Goal: Task Accomplishment & Management: Manage account settings

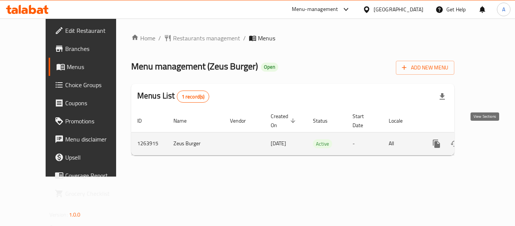
click at [487, 140] on icon "enhanced table" at bounding box center [490, 143] width 7 height 7
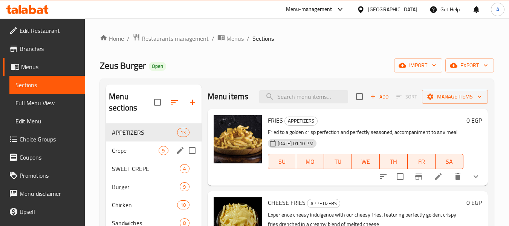
click at [136, 141] on div "Crepe 9" at bounding box center [153, 150] width 95 height 18
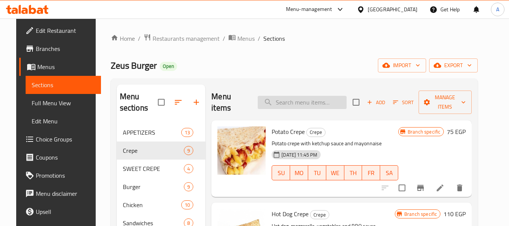
click at [268, 98] on input "search" at bounding box center [302, 102] width 89 height 13
click at [372, 94] on div "Add Sort Manage items" at bounding box center [412, 101] width 119 height 23
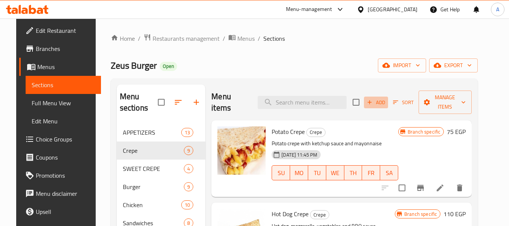
click at [373, 96] on button "Add" at bounding box center [376, 102] width 24 height 12
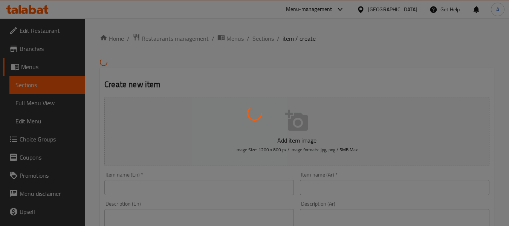
click at [145, 192] on div at bounding box center [254, 113] width 509 height 226
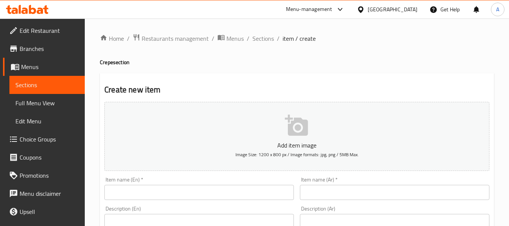
click at [177, 194] on div at bounding box center [254, 113] width 509 height 226
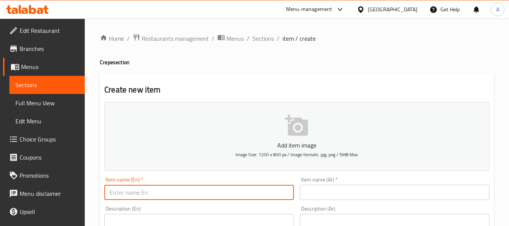
click at [179, 193] on input "text" at bounding box center [198, 192] width 189 height 15
type input "Mix Offer"
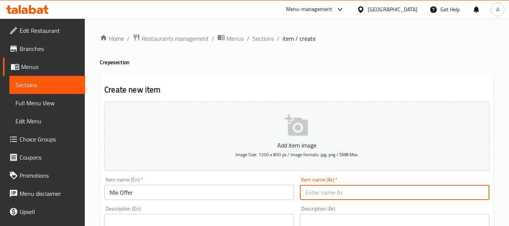
click at [345, 197] on input "text" at bounding box center [394, 192] width 189 height 15
type input "عرض الميكس"
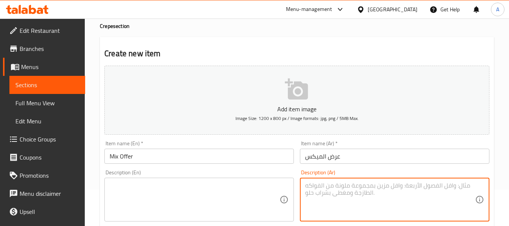
scroll to position [77, 0]
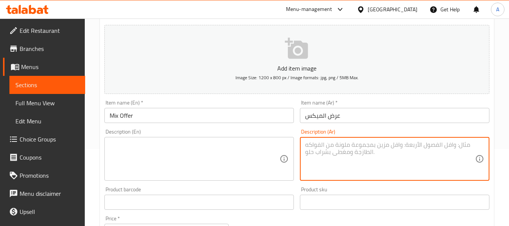
paste textarea "كريب برجر مع كريب شكولاته"
type textarea "كريب برجر مع كريب شكولاته"
click at [214, 151] on textarea at bounding box center [195, 159] width 170 height 36
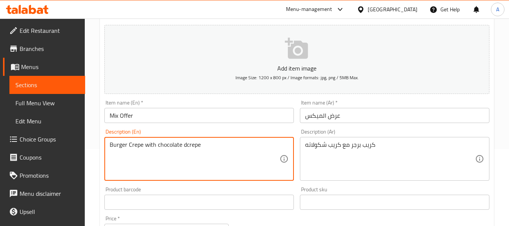
type textarea "Burger Crepe with chocolate dcrepe"
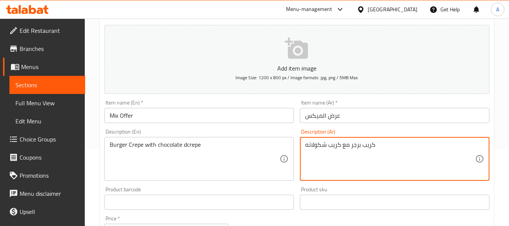
click at [318, 148] on textarea "كريب برجر مع كريب شكولاته" at bounding box center [390, 159] width 170 height 36
type textarea "كريب برجر مع كريب شوكولاتة"
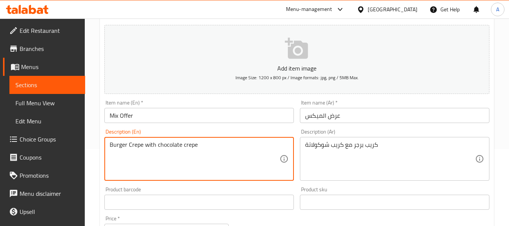
type textarea "Burger Crepe with chocolate crepe"
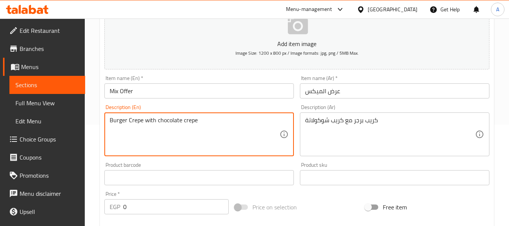
scroll to position [115, 0]
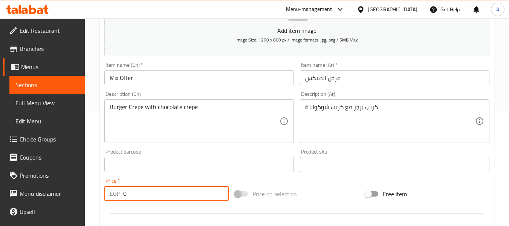
drag, startPoint x: 140, startPoint y: 195, endPoint x: 112, endPoint y: 197, distance: 27.6
click at [112, 197] on div "EGP 0 Price *" at bounding box center [166, 193] width 124 height 15
paste input "245"
type input "245"
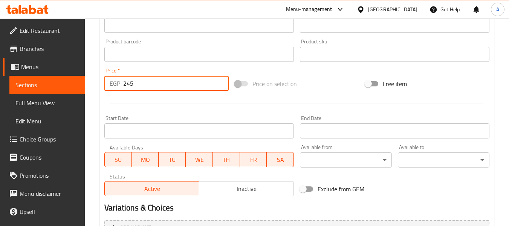
scroll to position [228, 0]
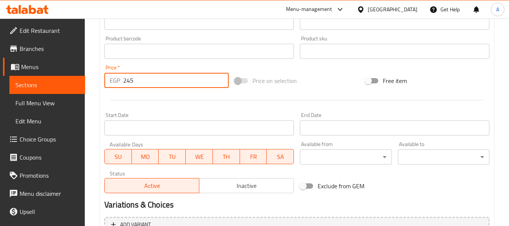
click at [136, 123] on input "Start Date" at bounding box center [198, 127] width 189 height 15
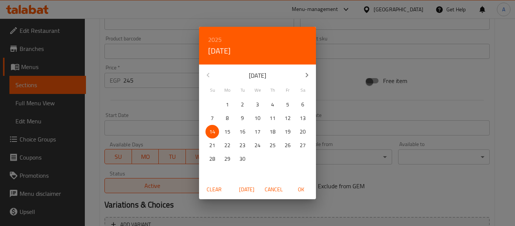
drag, startPoint x: 215, startPoint y: 132, endPoint x: 228, endPoint y: 136, distance: 13.2
click at [215, 131] on span "14" at bounding box center [212, 131] width 14 height 9
click at [251, 188] on span "[DATE]" at bounding box center [246, 189] width 18 height 9
click at [301, 188] on span "OK" at bounding box center [301, 189] width 18 height 9
type input "[DATE]"
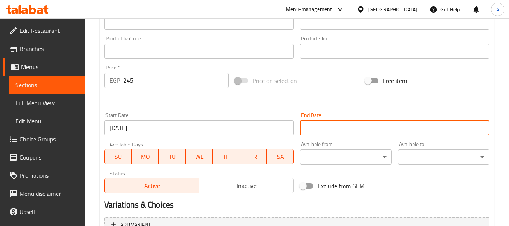
click at [327, 125] on input "Start Date" at bounding box center [394, 127] width 189 height 15
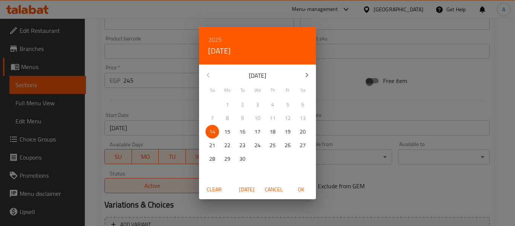
click at [240, 157] on p "30" at bounding box center [242, 158] width 6 height 9
click at [300, 187] on span "OK" at bounding box center [301, 189] width 18 height 9
type input "[DATE]"
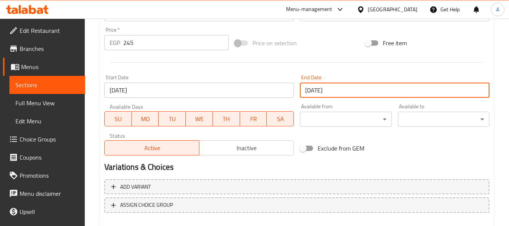
click at [232, 148] on span "Inactive" at bounding box center [246, 147] width 89 height 11
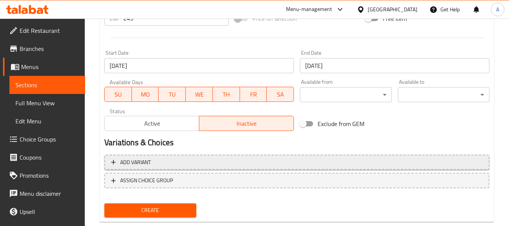
scroll to position [303, 0]
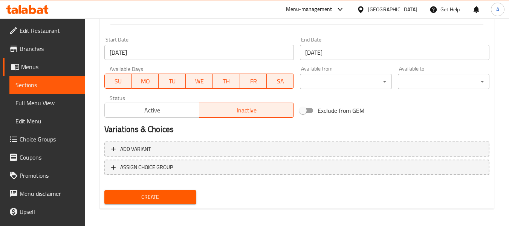
click at [150, 197] on span "Create" at bounding box center [149, 196] width 79 height 9
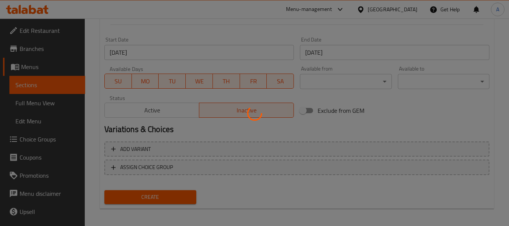
type input "0"
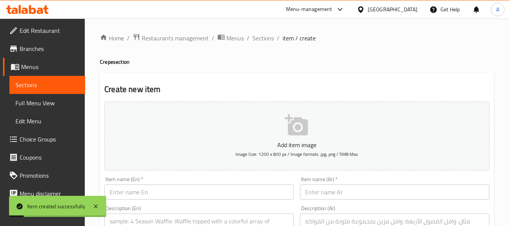
scroll to position [0, 0]
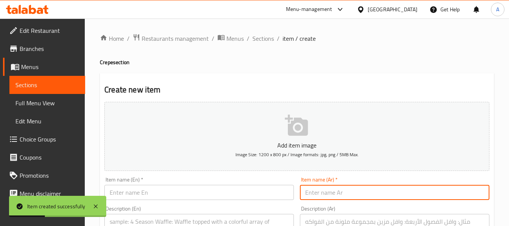
click at [339, 196] on input "text" at bounding box center [394, 192] width 189 height 15
paste input "عرض تشيلى"
type input "عرض تشيلى"
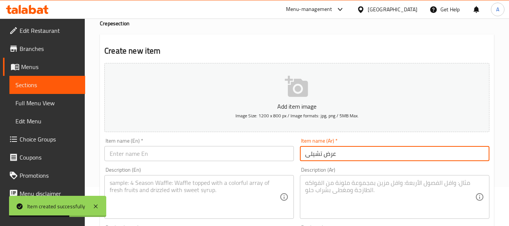
scroll to position [75, 0]
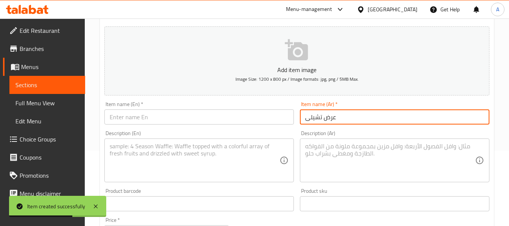
click at [371, 145] on textarea at bounding box center [390, 160] width 170 height 36
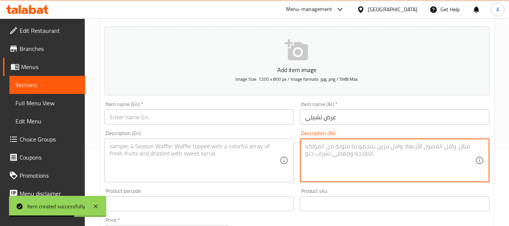
paste textarea "يرو برجر ١٥٠ جرام مع تشيلى تشيز [PERSON_NAME] او --------- . فولكانو تشيكن سنجل…"
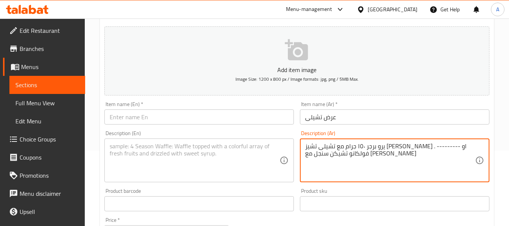
type textarea "يرو برجر ١٥٠ جرام مع تشيلى تشيز [PERSON_NAME] او --------- . فولكانو تشيكن سنجل…"
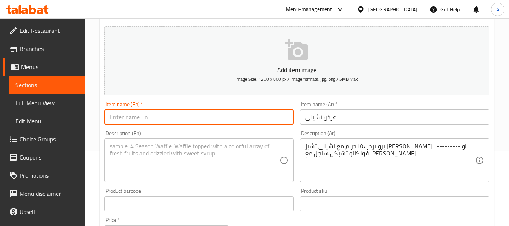
click at [228, 116] on input "text" at bounding box center [198, 116] width 189 height 15
click at [114, 113] on input "Chilli Offer" at bounding box center [198, 116] width 189 height 15
type input "Chilli Offer"
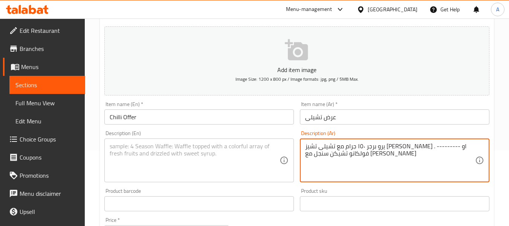
drag, startPoint x: 468, startPoint y: 147, endPoint x: 464, endPoint y: 149, distance: 4.1
click at [128, 150] on textarea at bounding box center [195, 160] width 170 height 36
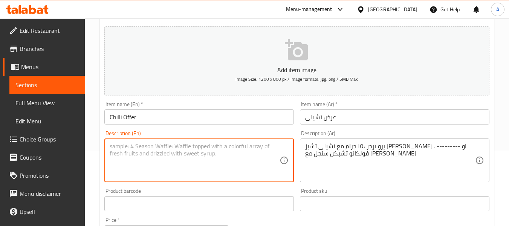
paste textarea "Pyro Burger"
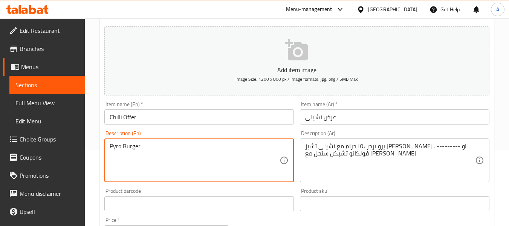
click at [138, 146] on textarea "Pyro Burger" at bounding box center [195, 160] width 170 height 36
click at [130, 148] on textarea "Pyro Burger" at bounding box center [195, 160] width 170 height 36
type textarea "Pyro burger"
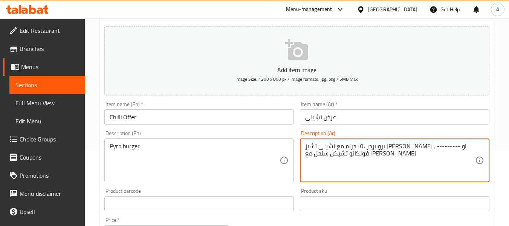
click at [463, 148] on textarea "يرو برجر ١٥٠ جرام مع تشيلى تشيز [PERSON_NAME] او --------- . فولكانو تشيكن سنجل…" at bounding box center [390, 160] width 170 height 36
paste textarea "ب"
type textarea "بيرو برجر ١٥٠ جرام مع تشيلى تشيز فرايز مديم او --------- . فولكانو تشيكن سنجل م…"
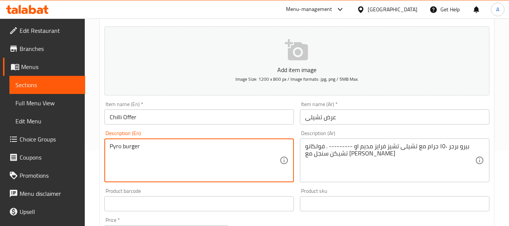
click at [200, 147] on textarea "Pyro burger" at bounding box center [195, 160] width 170 height 36
click at [176, 148] on textarea "Pyro burger 150 gm with chilli cheese fries" at bounding box center [195, 160] width 170 height 36
click at [174, 146] on textarea "Pyro burger 150 gm with chilli cheese fries" at bounding box center [195, 160] width 170 height 36
type textarea "Your choice of pyro burger 150 gm with medium chilli cheese fries"
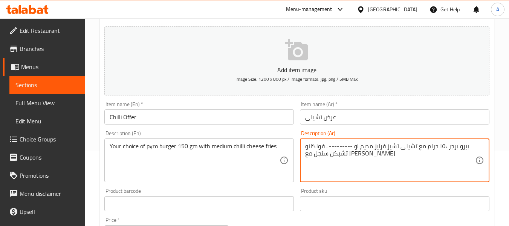
drag, startPoint x: 328, startPoint y: 146, endPoint x: 352, endPoint y: 143, distance: 24.3
type textarea "بيرو برجر ١٥٠ جرام مع تشيلى تشيز [PERSON_NAME] او . فولكانو تشيكن سنجل مع [PERS…"
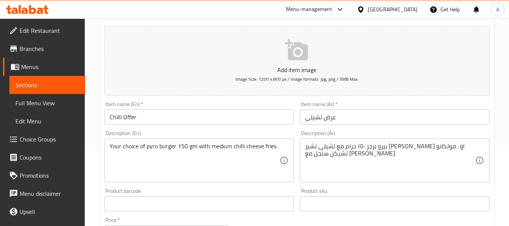
click at [280, 153] on div "Your choice of pyro burger 150 gm with medium chilli cheese fries Description (…" at bounding box center [198, 160] width 189 height 44
click at [283, 149] on div "Your choice of pyro burger 150 gm with medium chilli cheese fries Description (…" at bounding box center [198, 160] width 189 height 44
click at [284, 144] on div "Your choice of pyro burger 150 gm with medium chilli cheese fries Description (…" at bounding box center [198, 160] width 189 height 44
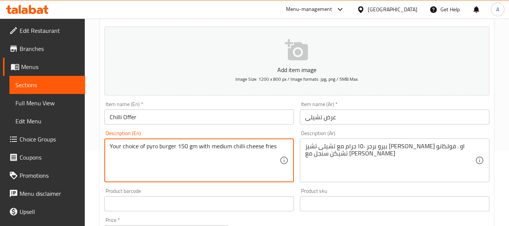
click at [278, 145] on textarea "Your choice of pyro burger 150 gm with medium chilli cheese fries" at bounding box center [195, 160] width 170 height 36
drag, startPoint x: 197, startPoint y: 146, endPoint x: 276, endPoint y: 148, distance: 78.8
click at [276, 148] on textarea "Your choice of pyro burger 150 gm with medium chilli cheese fries or single vol…" at bounding box center [195, 160] width 170 height 36
click at [224, 166] on textarea "Your choice of pyro burger 150 gm with medium chilli cheese fries or single vol…" at bounding box center [195, 160] width 170 height 36
click at [226, 157] on textarea "Your choice of pyro burger 150 gm with medium chilli cheese fries or single vol…" at bounding box center [195, 160] width 170 height 36
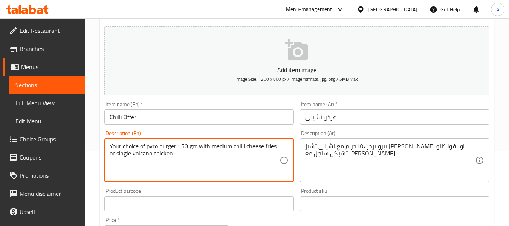
click at [230, 153] on textarea "Your choice of pyro burger 150 gm with medium chilli cheese fries or single vol…" at bounding box center [195, 160] width 170 height 36
paste textarea "with medium chilli cheese fries"
type textarea "Your choice of pyro burger 150 gm with medium chilli cheese fries or single vol…"
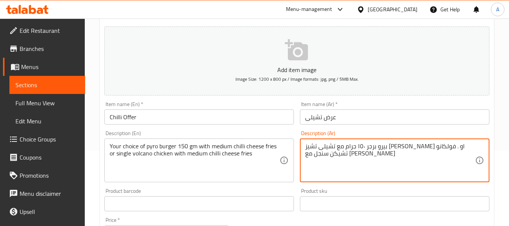
click at [330, 146] on textarea "بيرو برجر ١٥٠ جرام مع تشيلى تشيز [PERSON_NAME] او . فولكانو تشيكن سنجل مع [PERS…" at bounding box center [390, 160] width 170 height 36
click at [334, 162] on textarea "بيرو برجر ١٥٠ جرام مع تشيلى تشيز [PERSON_NAME] او . فولكانو تشيكن سنجل مع [PERS…" at bounding box center [390, 160] width 170 height 36
click at [348, 148] on textarea "بيرو برجر ١٥٠ جرام مع تشيلى تشيز [PERSON_NAME] او . فولكانو تشيكن سنجل مع [PERS…" at bounding box center [390, 160] width 170 height 36
click at [345, 147] on textarea "بيرو برجر ١٥٠ جرام مع تشيلى تشيز [PERSON_NAME] او . فولكانو تشيكن سنجل مع [PERS…" at bounding box center [390, 160] width 170 height 36
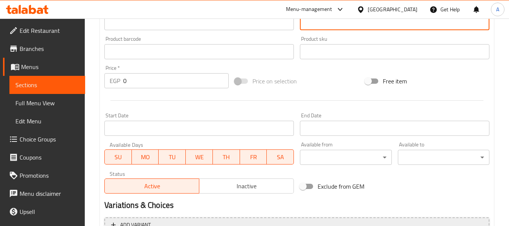
scroll to position [226, 0]
type textarea "بيرو برجر ١٥٠ جرام مع تشيلى تشيز [PERSON_NAME] او فولكانو تشيكن سنجل مع تشيلى ت…"
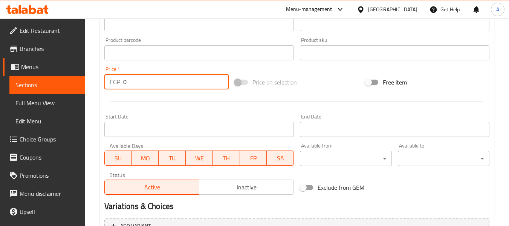
drag, startPoint x: 143, startPoint y: 89, endPoint x: 119, endPoint y: 88, distance: 24.1
click at [119, 88] on div "EGP 0 Price *" at bounding box center [166, 81] width 124 height 15
type input "250"
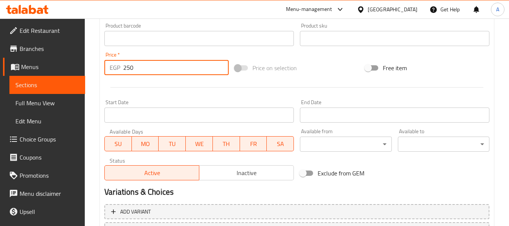
scroll to position [264, 0]
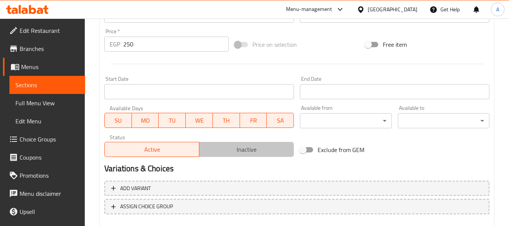
click at [218, 147] on span "Inactive" at bounding box center [246, 149] width 89 height 11
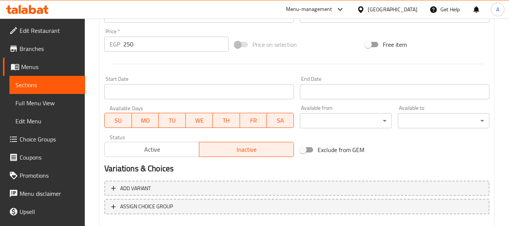
click at [159, 94] on input "Start Date" at bounding box center [198, 91] width 189 height 15
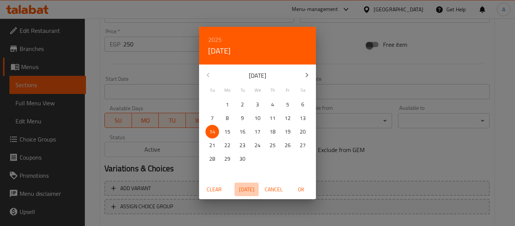
click at [252, 191] on span "[DATE]" at bounding box center [246, 189] width 18 height 9
click at [304, 191] on span "OK" at bounding box center [301, 189] width 18 height 9
type input "[DATE]"
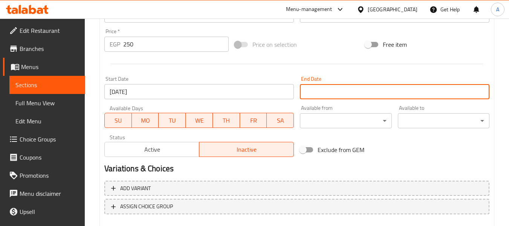
click at [319, 90] on input "Start Date" at bounding box center [394, 91] width 189 height 15
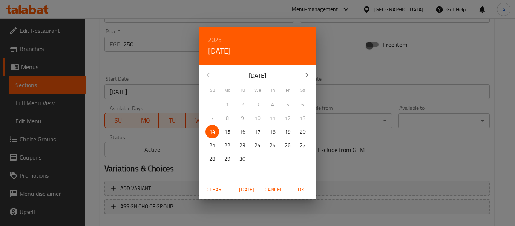
click at [240, 161] on p "30" at bounding box center [242, 158] width 6 height 9
click at [301, 191] on span "OK" at bounding box center [301, 189] width 18 height 9
type input "[DATE]"
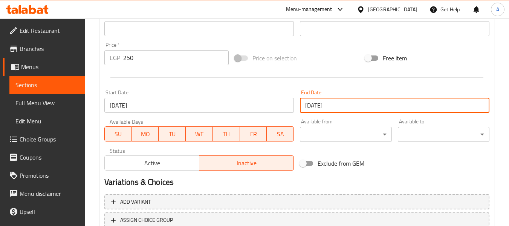
scroll to position [307, 0]
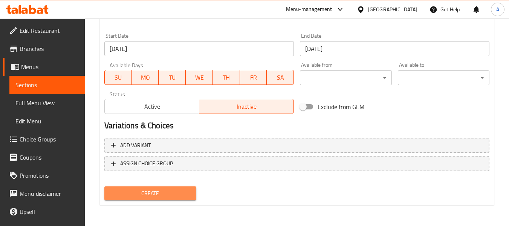
click at [158, 193] on span "Create" at bounding box center [149, 192] width 79 height 9
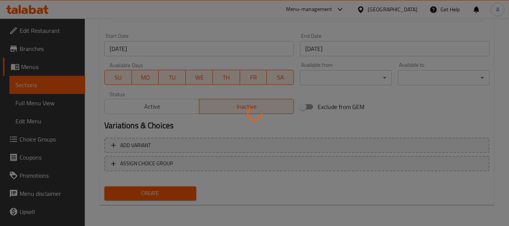
type input "0"
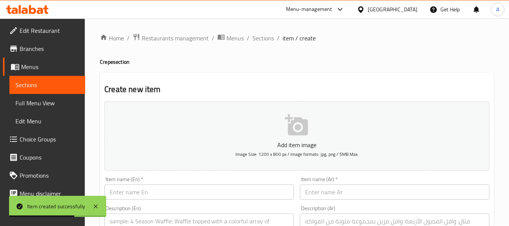
scroll to position [0, 0]
click at [259, 38] on span "Sections" at bounding box center [262, 38] width 21 height 9
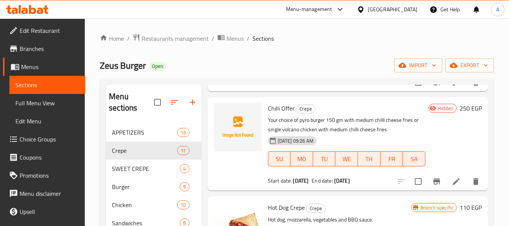
scroll to position [228, 0]
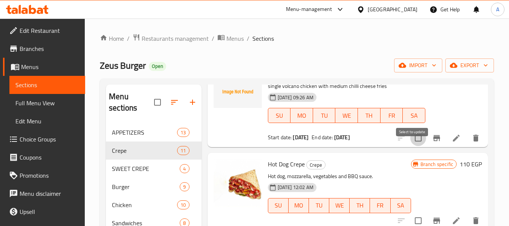
click at [412, 146] on input "checkbox" at bounding box center [418, 138] width 16 height 16
checkbox input "true"
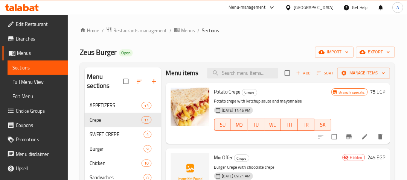
scroll to position [0, 0]
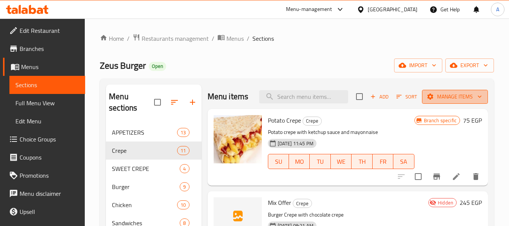
click at [443, 99] on span "Manage items" at bounding box center [455, 96] width 54 height 9
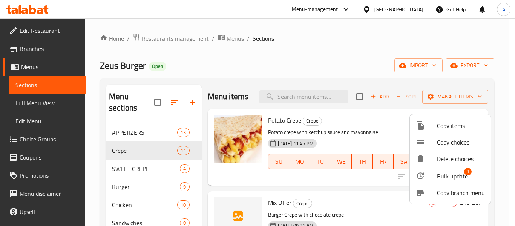
click at [431, 174] on div at bounding box center [426, 175] width 21 height 9
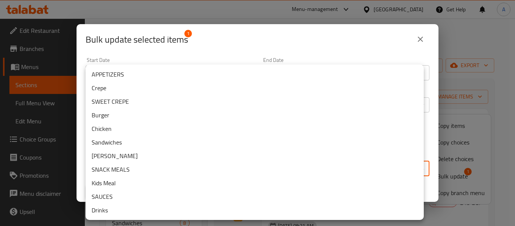
click at [179, 168] on body "​ Menu-management [GEOGRAPHIC_DATA] Get Help A Edit Restaurant Branches Menus S…" at bounding box center [257, 121] width 515 height 207
click at [115, 112] on li "Burger" at bounding box center [255, 115] width 338 height 14
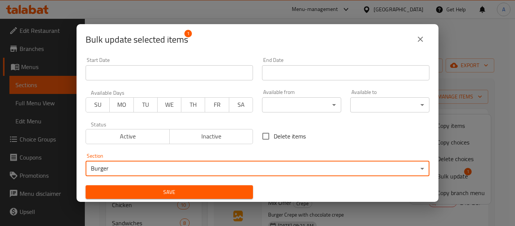
click at [124, 191] on span "Save" at bounding box center [169, 191] width 155 height 9
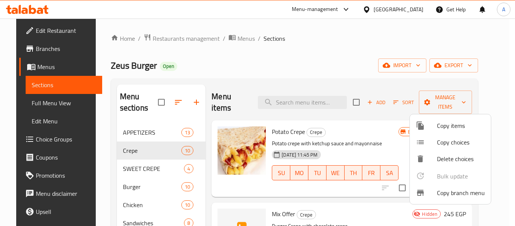
click at [372, 107] on div at bounding box center [257, 113] width 515 height 226
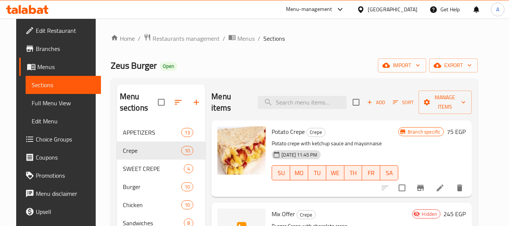
click at [376, 101] on span "Add" at bounding box center [376, 102] width 20 height 9
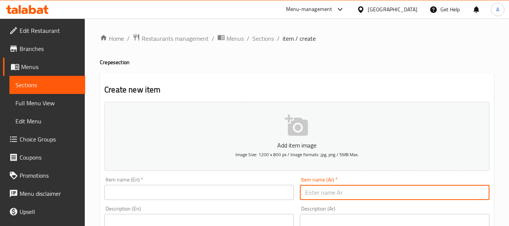
click at [373, 196] on input "text" at bounding box center [394, 192] width 189 height 15
paste input "عرض زيوس بوم"
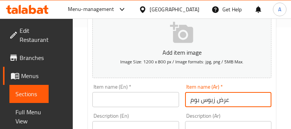
scroll to position [103, 0]
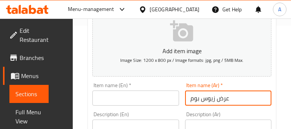
type input "عرض زيوس بوم"
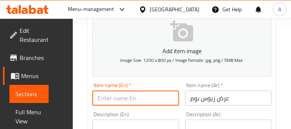
click at [151, 102] on input "text" at bounding box center [135, 97] width 87 height 15
click at [210, 100] on input "عرض زيوس بوم" at bounding box center [228, 97] width 87 height 15
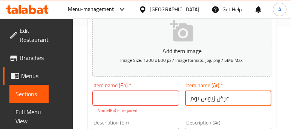
click at [210, 100] on input "عرض زيوس بوم" at bounding box center [228, 97] width 87 height 15
click at [210, 97] on input "عرض زيوس بوم" at bounding box center [228, 97] width 87 height 15
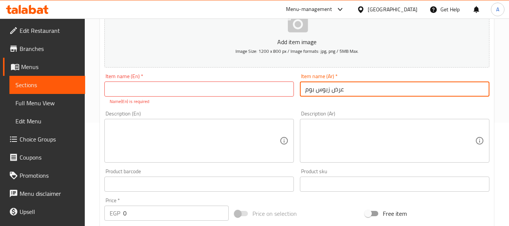
click at [192, 88] on input "text" at bounding box center [198, 88] width 189 height 15
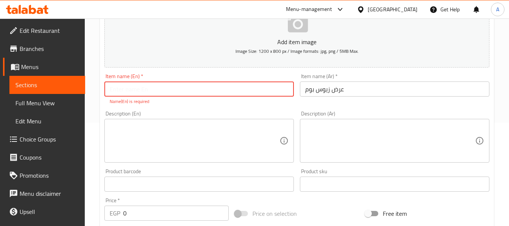
paste input "[DEMOGRAPHIC_DATA]"
type input "Zeus Boom Offer"
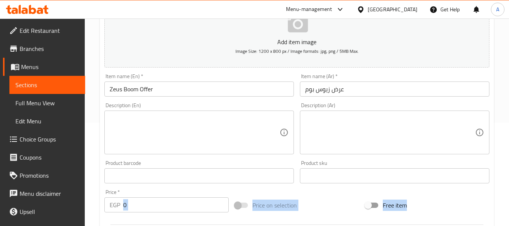
drag, startPoint x: 128, startPoint y: 216, endPoint x: 130, endPoint y: 207, distance: 9.6
click at [117, 213] on div "Price   * EGP 0 Price *" at bounding box center [166, 200] width 130 height 29
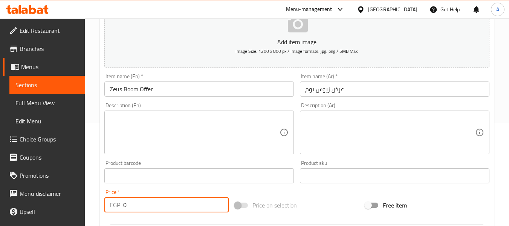
drag, startPoint x: 130, startPoint y: 207, endPoint x: 90, endPoint y: 180, distance: 47.8
click at [97, 200] on div "Home / Restaurants management / Menus / Sections / item / create Crepe section …" at bounding box center [297, 172] width 424 height 514
type input "475"
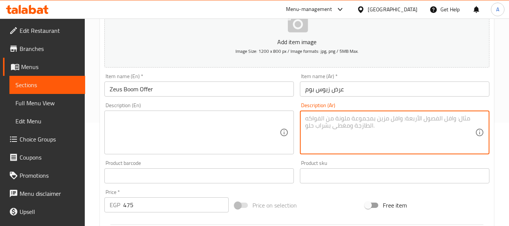
click at [387, 133] on textarea at bounding box center [390, 133] width 170 height 36
paste textarea "سوبريم سنجل مع كلاسك برجر 200 جرام مع بطاطس اتشيلى اتشيز مديم"
type textarea "سوبريم سنجل مع كلاسك برجر 200 جرام مع بطاطس اتشيلى اتشيز مديم"
click at [156, 115] on textarea at bounding box center [195, 133] width 170 height 36
click at [455, 119] on textarea "سوبريم سنجل مع كلاسك برجر 200 جرام مع بطاطس اتشيلى اتشيز مديم" at bounding box center [390, 133] width 170 height 36
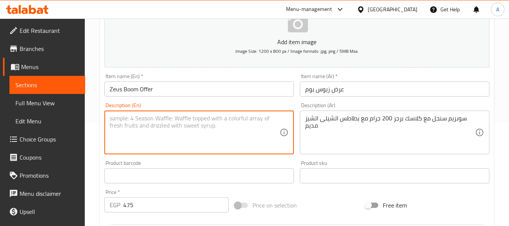
click at [245, 138] on textarea at bounding box center [195, 133] width 170 height 36
paste textarea "with medium chilli cheese fries"
type textarea "Single supreme with classic burger 200 gm, with medium chilli cheese fries"
click at [200, 93] on input "Zeus Boom Offer" at bounding box center [198, 88] width 189 height 15
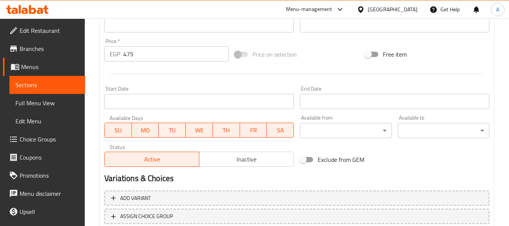
click at [241, 165] on button "Inactive" at bounding box center [246, 158] width 95 height 15
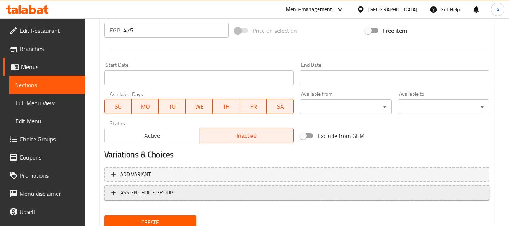
scroll to position [307, 0]
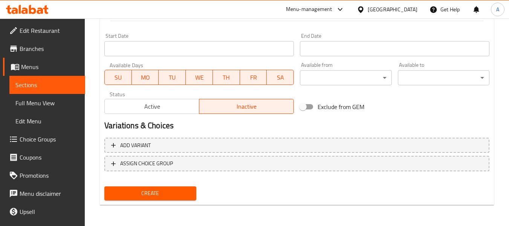
type button "1"
click at [190, 52] on input "Start Date" at bounding box center [198, 48] width 189 height 15
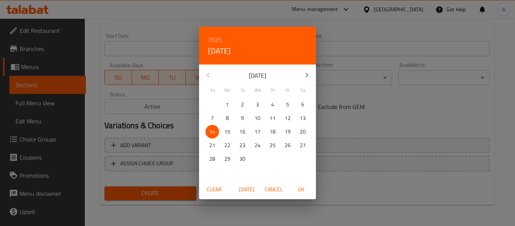
click at [205, 131] on div "14" at bounding box center [212, 132] width 15 height 14
click at [212, 130] on p "14" at bounding box center [212, 131] width 6 height 9
click at [304, 189] on span "OK" at bounding box center [301, 189] width 18 height 9
type input "[DATE]"
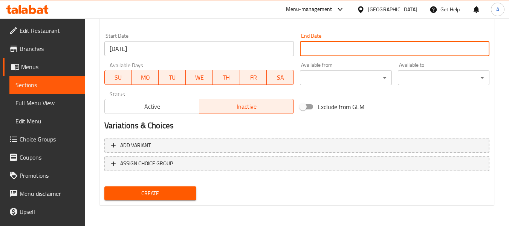
click at [368, 52] on input "Start Date" at bounding box center [394, 48] width 189 height 15
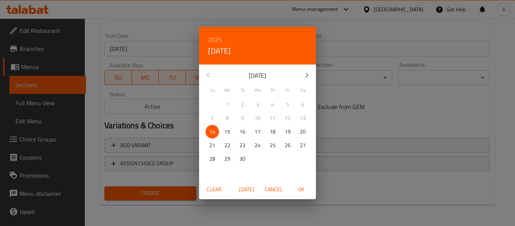
click at [310, 75] on icon "button" at bounding box center [306, 74] width 9 height 9
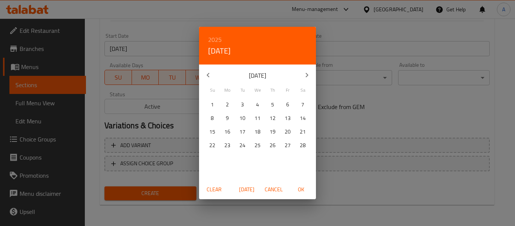
click at [310, 75] on icon "button" at bounding box center [306, 74] width 9 height 9
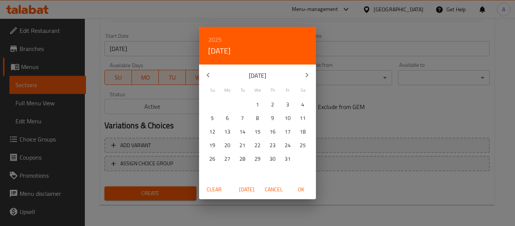
click at [310, 75] on icon "button" at bounding box center [306, 74] width 9 height 9
click at [260, 159] on span "30" at bounding box center [258, 158] width 14 height 9
click at [305, 186] on span "OK" at bounding box center [301, 189] width 18 height 9
type input "[DATE]"
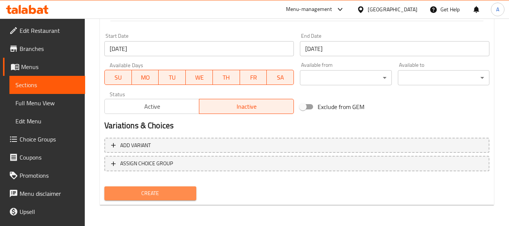
click at [171, 194] on span "Create" at bounding box center [149, 192] width 79 height 9
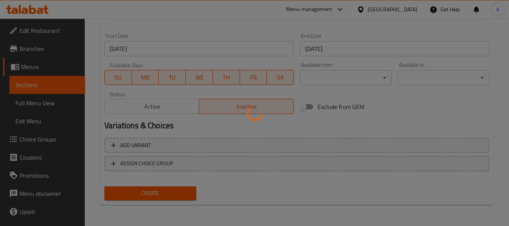
type input "0"
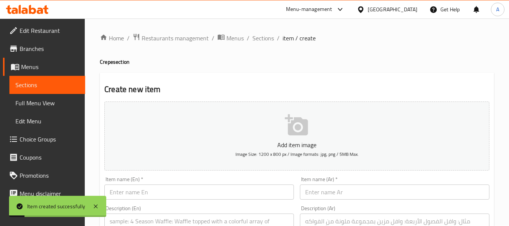
scroll to position [0, 0]
click at [263, 42] on span "Sections" at bounding box center [262, 38] width 21 height 9
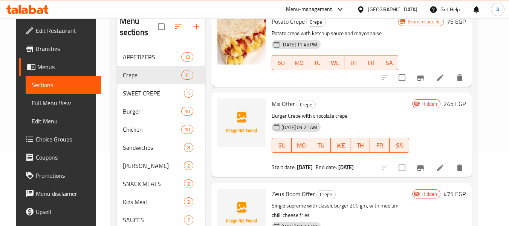
scroll to position [75, 0]
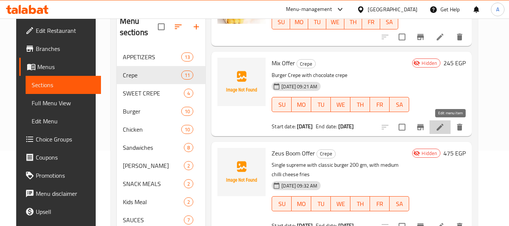
click at [445, 130] on icon at bounding box center [439, 126] width 9 height 9
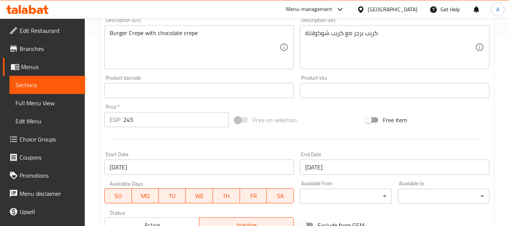
scroll to position [226, 0]
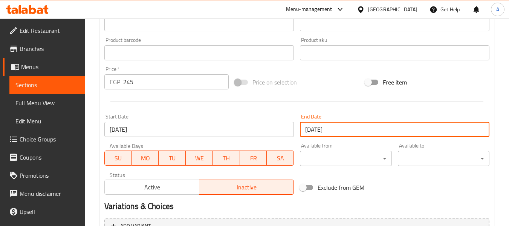
click at [364, 129] on input "[DATE]" at bounding box center [394, 129] width 189 height 15
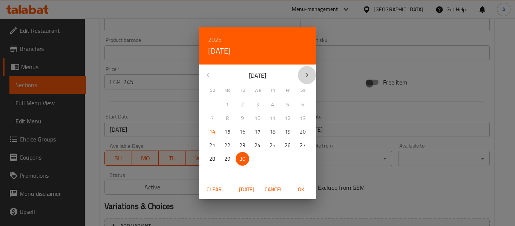
click at [311, 75] on button "button" at bounding box center [307, 75] width 18 height 18
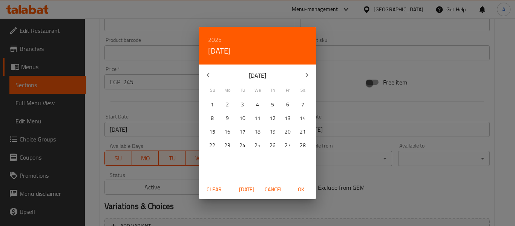
click at [311, 75] on button "button" at bounding box center [307, 75] width 18 height 18
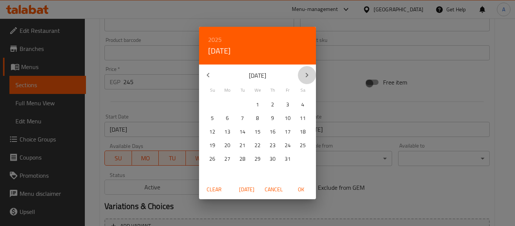
click at [311, 75] on button "button" at bounding box center [307, 75] width 18 height 18
click at [259, 160] on p "30" at bounding box center [257, 158] width 6 height 9
click at [295, 189] on span "OK" at bounding box center [301, 189] width 18 height 9
type input "[DATE]"
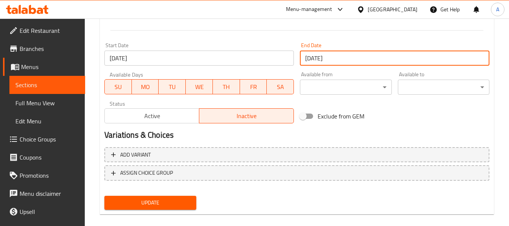
scroll to position [307, 0]
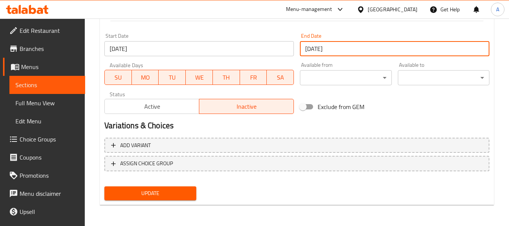
click at [181, 196] on span "Update" at bounding box center [149, 192] width 79 height 9
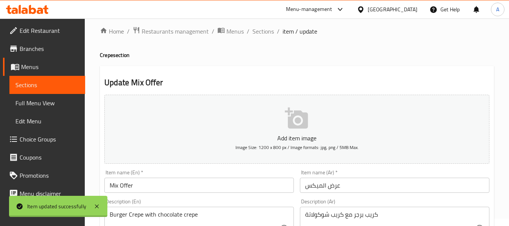
scroll to position [0, 0]
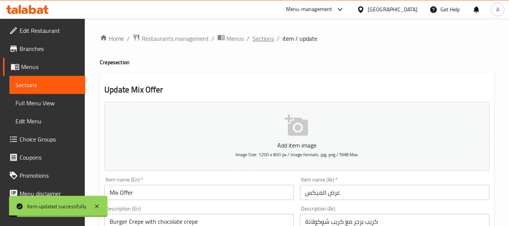
click at [260, 35] on span "Sections" at bounding box center [262, 38] width 21 height 9
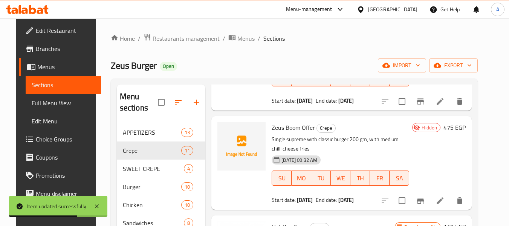
scroll to position [188, 0]
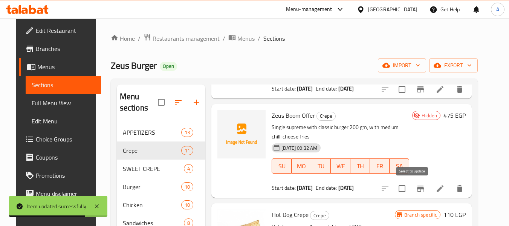
click at [410, 191] on input "checkbox" at bounding box center [402, 188] width 16 height 16
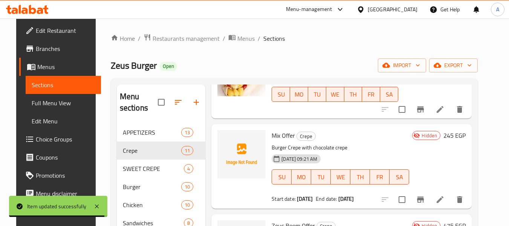
scroll to position [0, 0]
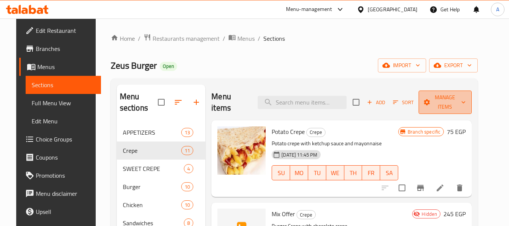
click at [442, 105] on span "Manage items" at bounding box center [445, 102] width 41 height 19
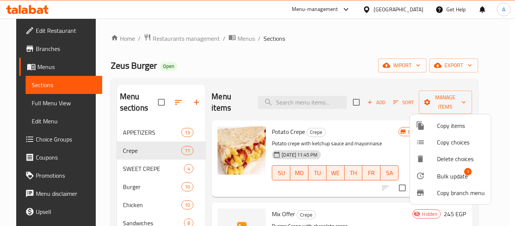
click at [449, 179] on span "Bulk update" at bounding box center [452, 175] width 31 height 9
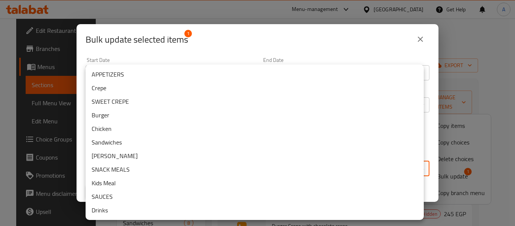
click at [223, 174] on body "​ Menu-management [GEOGRAPHIC_DATA] Get Help A Edit Restaurant Branches Menus S…" at bounding box center [257, 121] width 515 height 207
click at [110, 120] on li "Burger" at bounding box center [255, 115] width 338 height 14
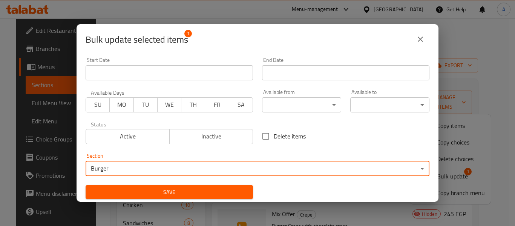
click at [217, 193] on span "Save" at bounding box center [169, 191] width 155 height 9
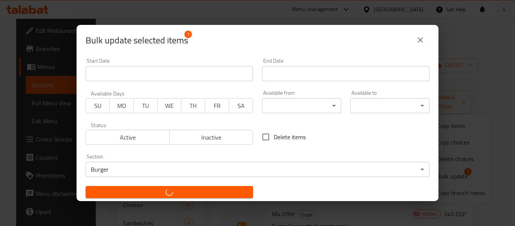
checkbox input "false"
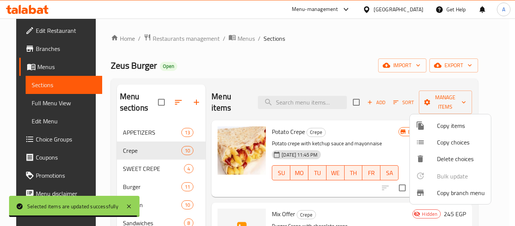
click at [133, 179] on div at bounding box center [257, 113] width 515 height 226
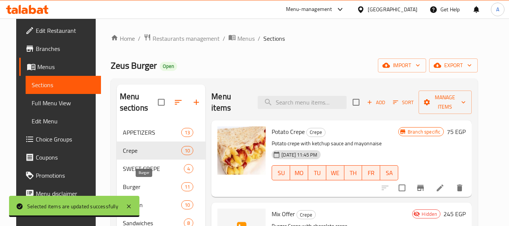
click at [127, 184] on span "Burger" at bounding box center [152, 186] width 58 height 9
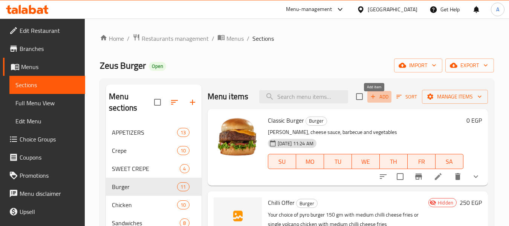
click at [381, 101] on span "Add" at bounding box center [379, 96] width 20 height 9
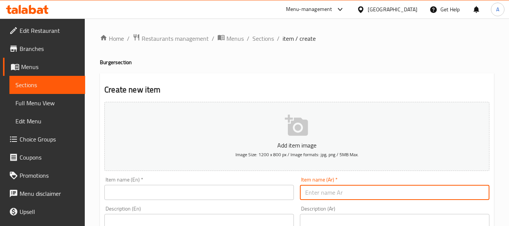
click at [329, 192] on input "text" at bounding box center [394, 192] width 189 height 15
paste input "عرض البوم"
type input "عرض البوم"
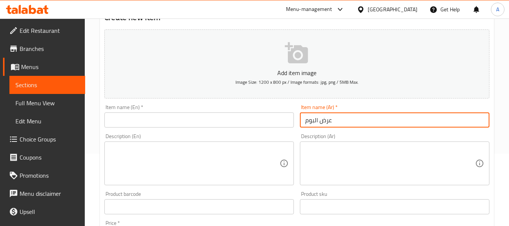
scroll to position [75, 0]
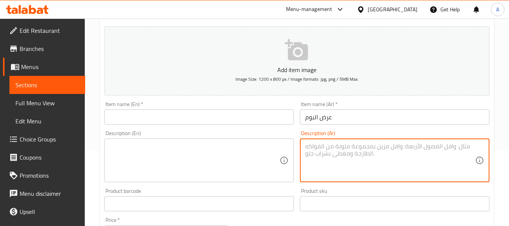
click at [359, 167] on textarea at bounding box center [390, 160] width 170 height 36
paste textarea "كلاسك برجر ٢٥٠ جرام محشى جبنة شيدر مع بطاطس سمول"
type textarea "كلاسك برجر ٢٥٠ جرام محشى جبنة شيدر مع بطاطس سمول"
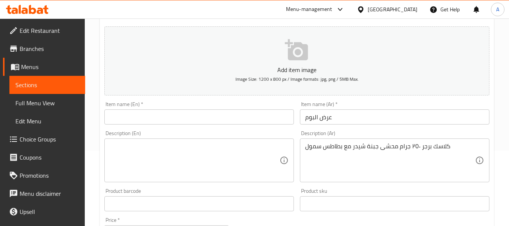
drag, startPoint x: 236, startPoint y: 125, endPoint x: 222, endPoint y: 110, distance: 20.5
click at [235, 123] on div "Item name (En)   * Item name (En) *" at bounding box center [199, 112] width 196 height 29
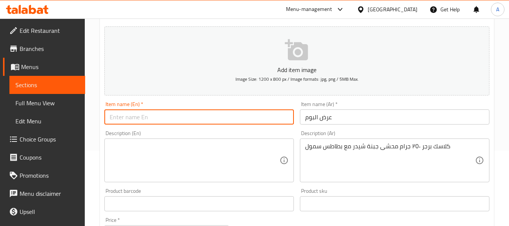
click at [222, 110] on input "text" at bounding box center [198, 116] width 189 height 15
type input "T"
type input "El Youm Offer"
click at [222, 170] on textarea at bounding box center [195, 160] width 170 height 36
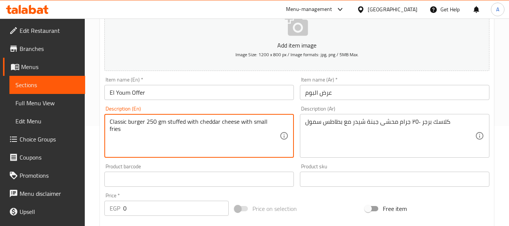
scroll to position [113, 0]
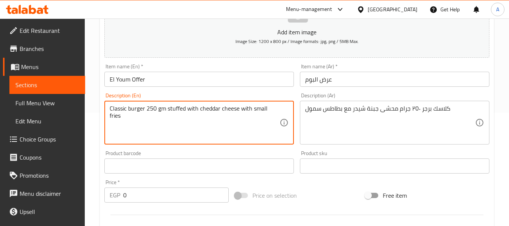
type textarea "Classic burger 250 gm stuffed with cheddar cheese with small fries"
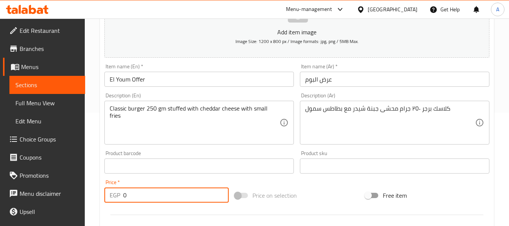
drag, startPoint x: 160, startPoint y: 199, endPoint x: 119, endPoint y: 191, distance: 41.0
click at [119, 191] on div "EGP 0 Price *" at bounding box center [166, 194] width 124 height 15
paste input "23"
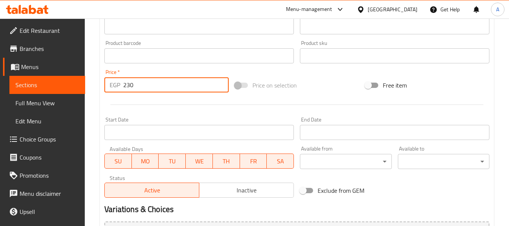
scroll to position [264, 0]
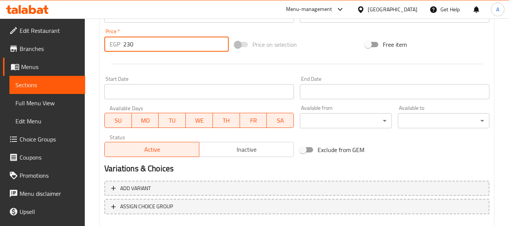
type input "230"
click at [224, 154] on span "Inactive" at bounding box center [246, 149] width 89 height 11
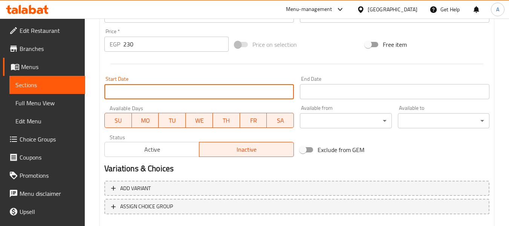
click at [186, 89] on input "Start Date" at bounding box center [198, 91] width 189 height 15
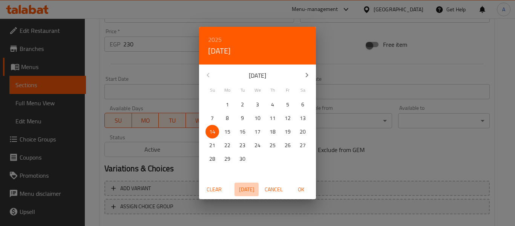
click at [247, 189] on span "[DATE]" at bounding box center [246, 189] width 18 height 9
click at [303, 188] on span "OK" at bounding box center [301, 189] width 18 height 9
type input "[DATE]"
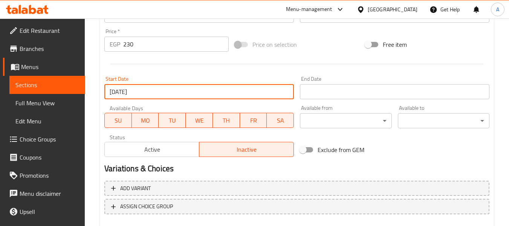
click at [321, 89] on input "Start Date" at bounding box center [394, 91] width 189 height 15
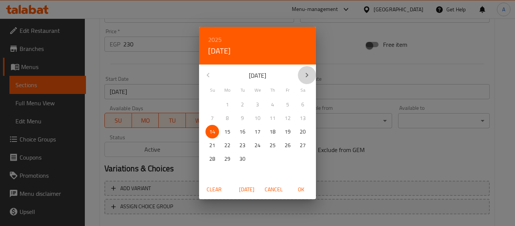
click at [303, 77] on icon "button" at bounding box center [306, 74] width 9 height 9
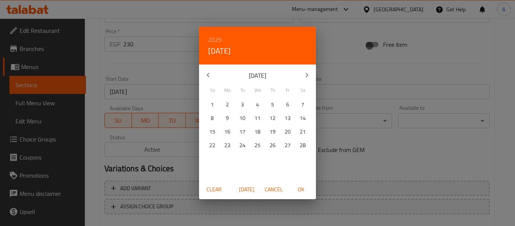
click at [303, 77] on icon "button" at bounding box center [306, 74] width 9 height 9
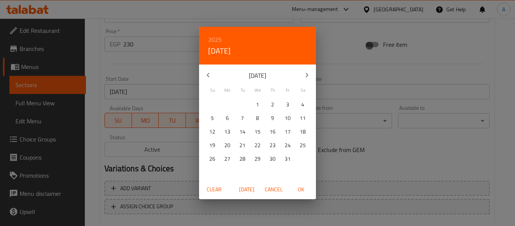
click at [303, 77] on icon "button" at bounding box center [306, 74] width 9 height 9
click at [258, 159] on p "30" at bounding box center [257, 158] width 6 height 9
click at [297, 188] on span "OK" at bounding box center [301, 189] width 18 height 9
type input "[DATE]"
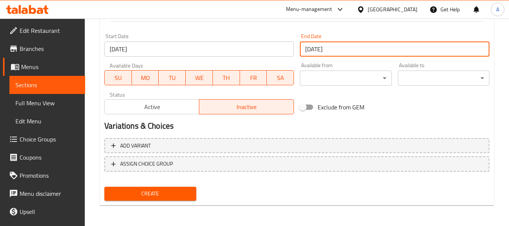
scroll to position [307, 0]
click at [177, 194] on span "Create" at bounding box center [149, 192] width 79 height 9
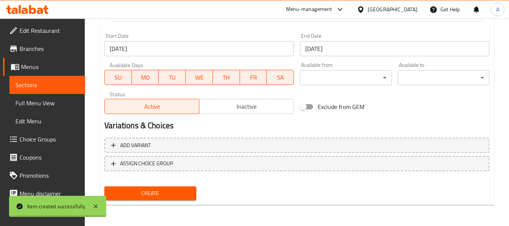
type input "0"
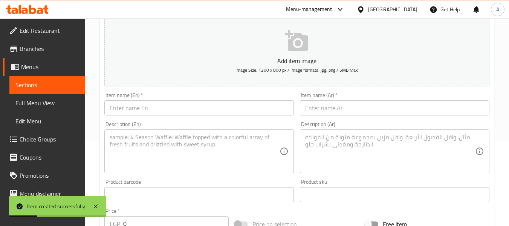
scroll to position [81, 0]
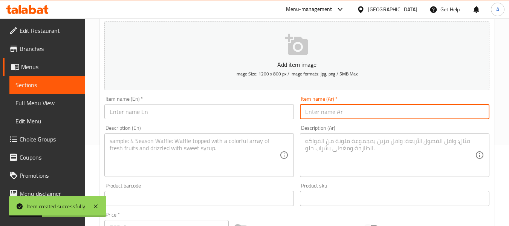
click at [326, 108] on input "text" at bounding box center [394, 111] width 189 height 15
paste input "عرض البفة"
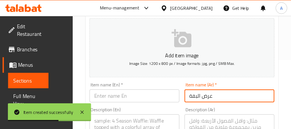
scroll to position [80, 0]
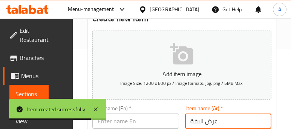
type input "عرض البفة"
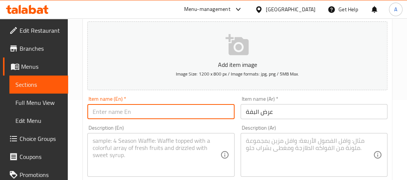
click at [141, 110] on input "text" at bounding box center [160, 111] width 147 height 15
type input "El Bafa Offer"
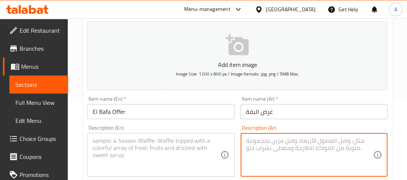
click at [307, 157] on textarea at bounding box center [309, 156] width 127 height 36
paste textarea "٢ كرماليزد برجر ١٥٠ جرام مع [PERSON_NAME] كوردن بلو سنجل مع 2 بطاطس مديم مع لتر…"
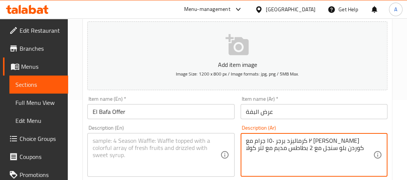
type textarea "٢ كرماليزد برجر ١٥٠ جرام مع [PERSON_NAME] كوردن بلو سنجل مع 2 بطاطس مديم مع لتر…"
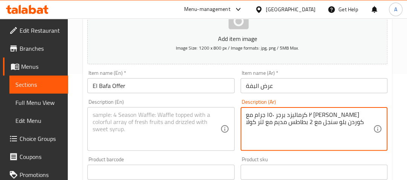
scroll to position [141, 0]
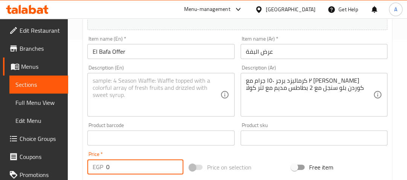
drag, startPoint x: 113, startPoint y: 168, endPoint x: 87, endPoint y: 168, distance: 26.8
click at [87, 168] on div "Price   * EGP 0 Price *" at bounding box center [135, 163] width 102 height 29
type input "710"
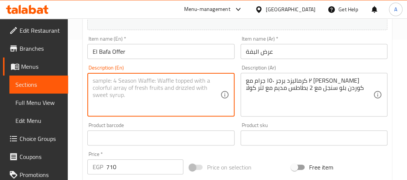
click at [127, 99] on textarea at bounding box center [156, 95] width 127 height 36
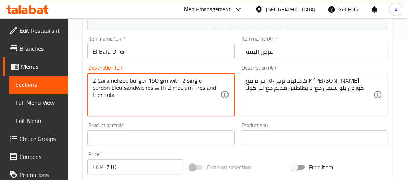
type textarea "2 Caramelized burger 150 gm with 2 single cordon bleu sandwiches with 2 medium …"
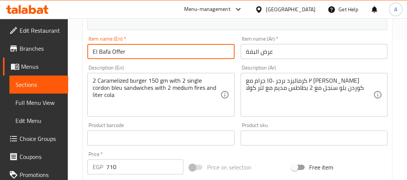
click at [157, 46] on input "El Bafa Offer" at bounding box center [160, 51] width 147 height 15
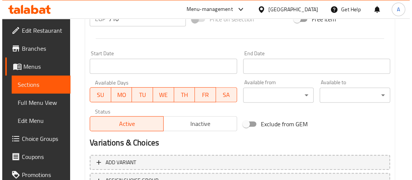
scroll to position [291, 0]
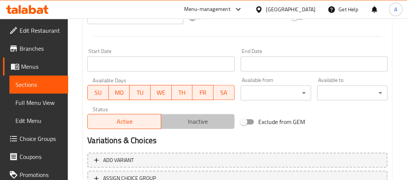
click at [177, 122] on span "Inactive" at bounding box center [197, 121] width 67 height 11
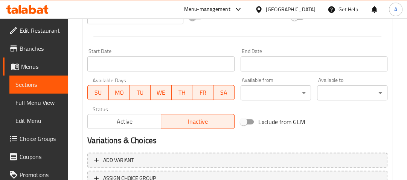
click at [158, 68] on input "Start Date" at bounding box center [160, 64] width 147 height 15
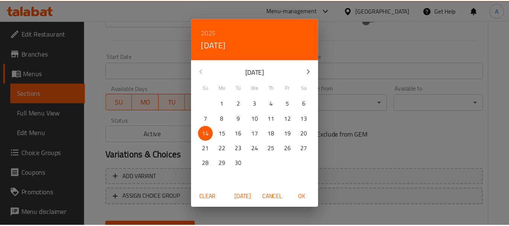
scroll to position [292, 0]
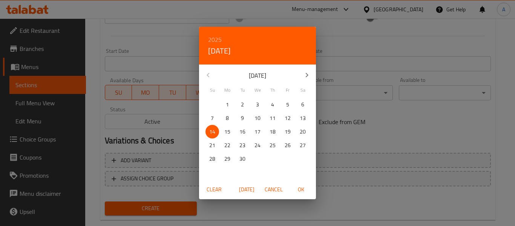
click at [299, 189] on span "OK" at bounding box center [301, 189] width 18 height 9
type input "[DATE]"
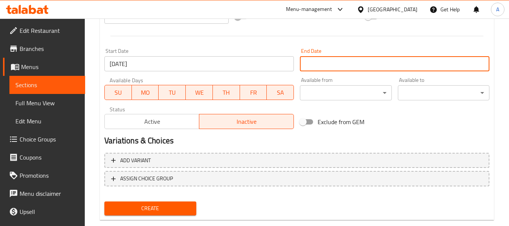
click at [345, 63] on input "Start Date" at bounding box center [394, 63] width 189 height 15
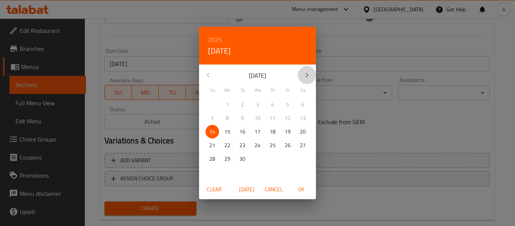
click at [307, 74] on icon "button" at bounding box center [307, 75] width 3 height 5
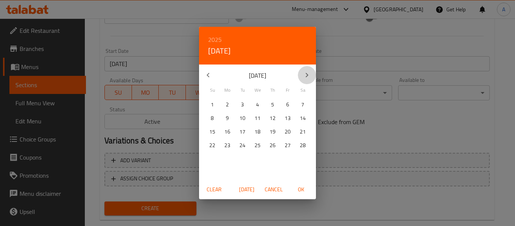
click at [307, 74] on icon "button" at bounding box center [307, 75] width 3 height 5
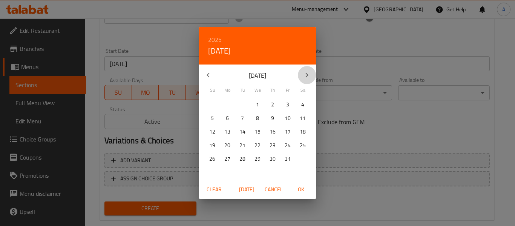
click at [307, 74] on icon "button" at bounding box center [307, 75] width 3 height 5
click at [259, 157] on p "30" at bounding box center [257, 158] width 6 height 9
click at [304, 188] on span "OK" at bounding box center [301, 189] width 18 height 9
type input "[DATE]"
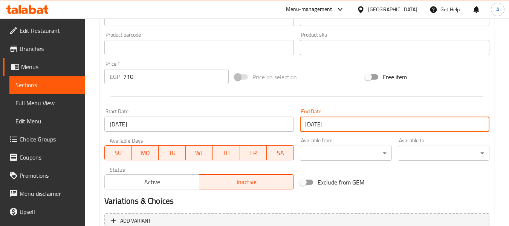
scroll to position [307, 0]
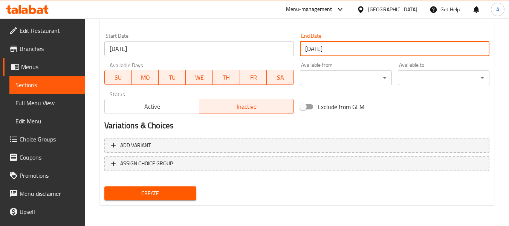
click at [157, 191] on span "Create" at bounding box center [149, 192] width 79 height 9
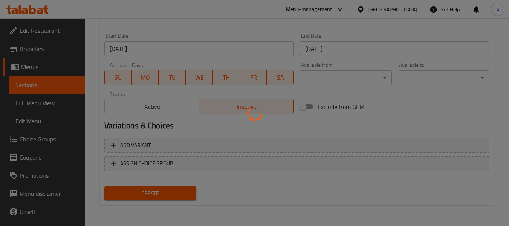
type input "0"
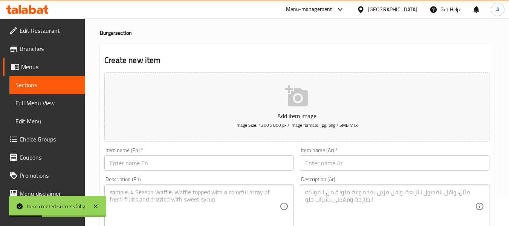
scroll to position [0, 0]
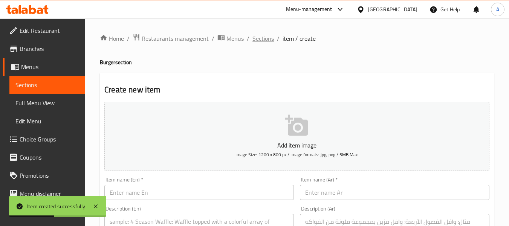
click at [258, 35] on span "Sections" at bounding box center [262, 38] width 21 height 9
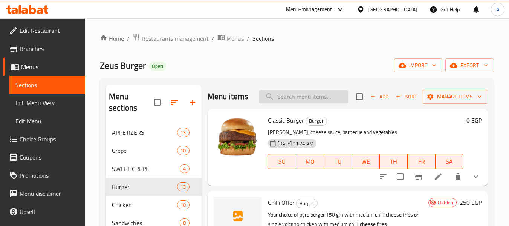
click at [315, 102] on input "search" at bounding box center [303, 96] width 89 height 13
paste input "عرض البوم"
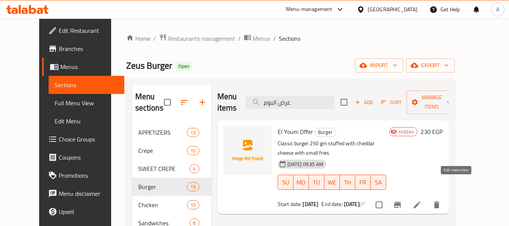
type input "عرض البوم"
click at [420, 201] on icon at bounding box center [417, 204] width 7 height 7
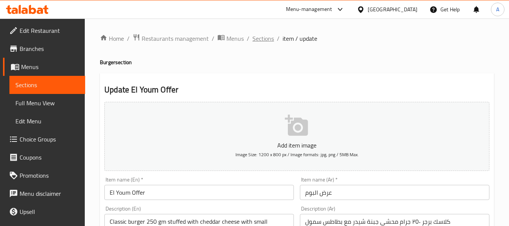
click at [270, 42] on span "Sections" at bounding box center [262, 38] width 21 height 9
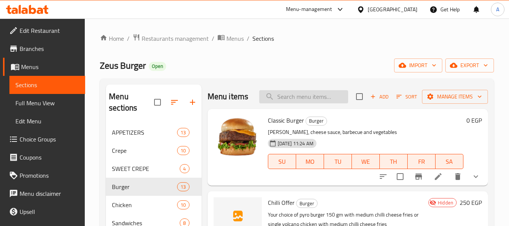
click at [297, 98] on input "search" at bounding box center [303, 96] width 89 height 13
paste input "عرض الميك"
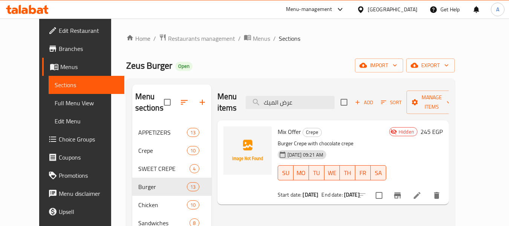
type input "عرض الميك"
click at [422, 191] on icon at bounding box center [417, 195] width 9 height 9
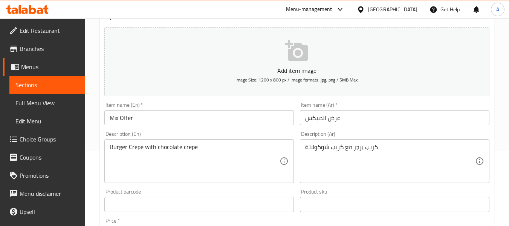
scroll to position [75, 0]
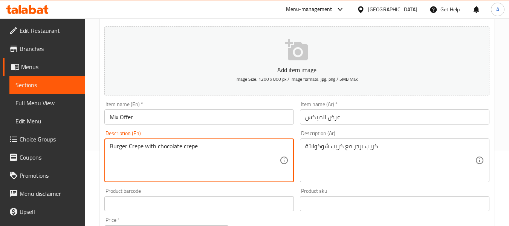
click at [134, 146] on textarea "Burger Crepe with chocolate crepe" at bounding box center [195, 160] width 170 height 36
type textarea "Burger crepe with chocolate crepe"
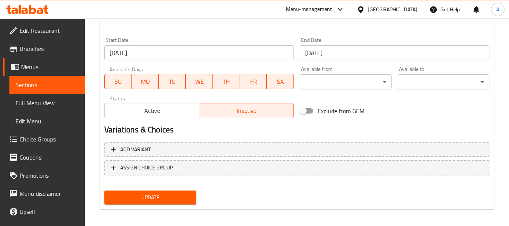
scroll to position [307, 0]
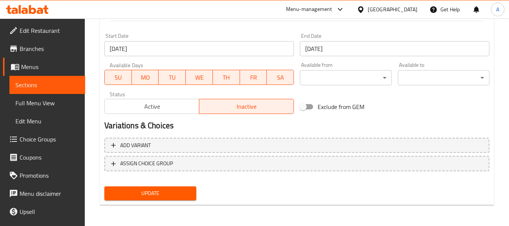
click at [170, 192] on span "Update" at bounding box center [149, 192] width 79 height 9
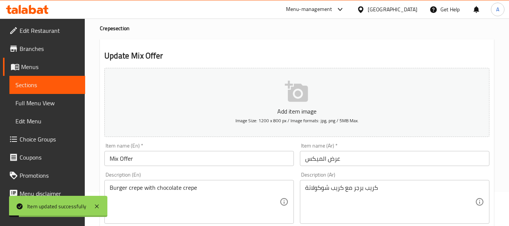
scroll to position [0, 0]
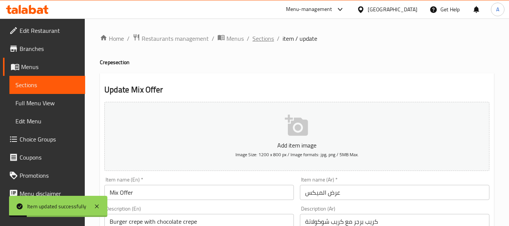
click at [263, 38] on span "Sections" at bounding box center [262, 38] width 21 height 9
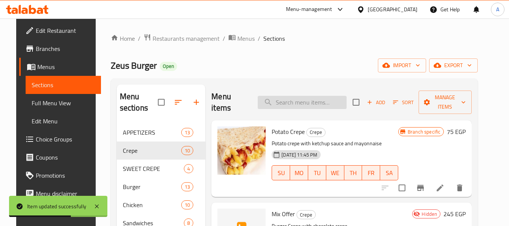
click at [309, 105] on input "search" at bounding box center [302, 102] width 89 height 13
paste input "عرض تشيلى"
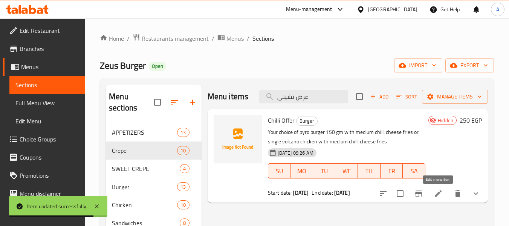
type input "عرض تشيلى"
click at [442, 191] on icon at bounding box center [438, 193] width 9 height 9
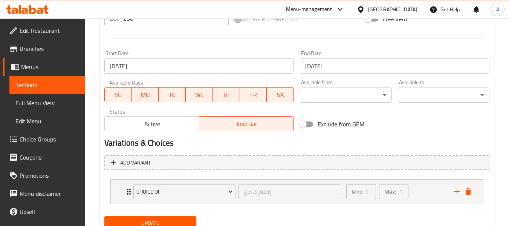
scroll to position [319, 0]
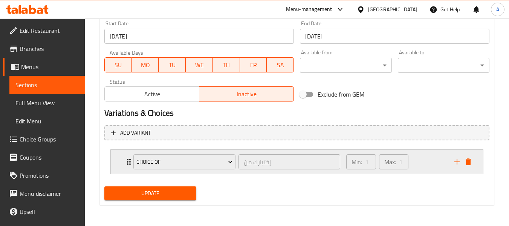
click at [418, 165] on div "Min: 1 ​ Max: 1 ​" at bounding box center [396, 162] width 108 height 24
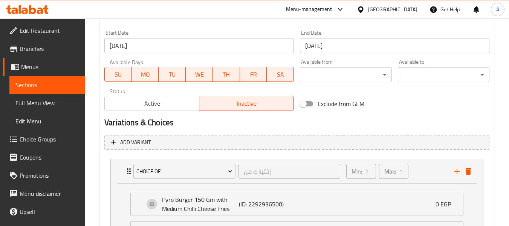
scroll to position [357, 0]
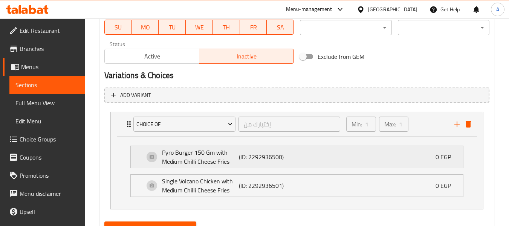
click at [329, 157] on div "Pyro Burger 150 Gm with Medium Chilli Cheese Fries (ID: 2292936500) 0 EGP" at bounding box center [299, 157] width 310 height 22
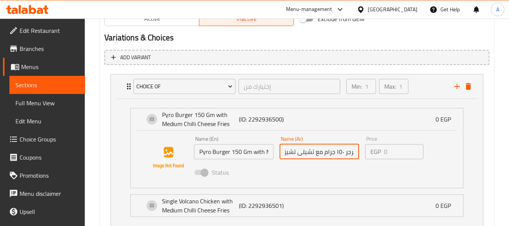
scroll to position [0, 0]
drag, startPoint x: 307, startPoint y: 156, endPoint x: 283, endPoint y: 175, distance: 30.0
click at [289, 179] on div "Name (En) Pyro Burger 150 Gm with Medium Chilli Cheese Fries Name (En) Name (Ar…" at bounding box center [319, 157] width 257 height 49
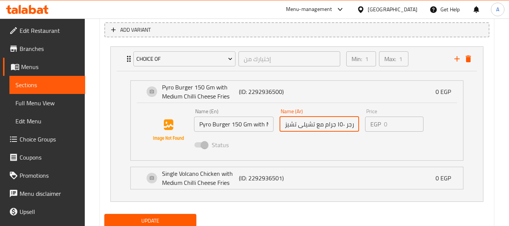
scroll to position [449, 0]
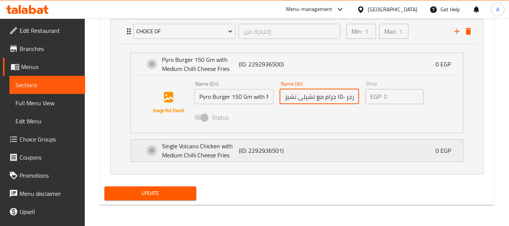
click at [286, 154] on p "(ID: 2292936501)" at bounding box center [264, 150] width 51 height 9
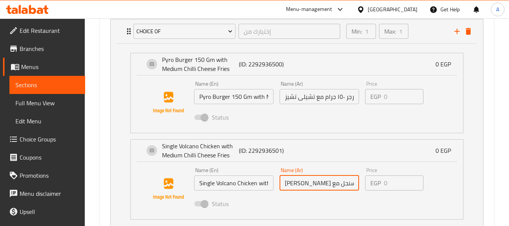
scroll to position [0, 52]
drag, startPoint x: 330, startPoint y: 185, endPoint x: 380, endPoint y: 188, distance: 50.2
click at [380, 188] on div "Name (En) Single Volcano Chicken with Medium Chilli Cheese Fries Name (En) Name…" at bounding box center [319, 188] width 257 height 49
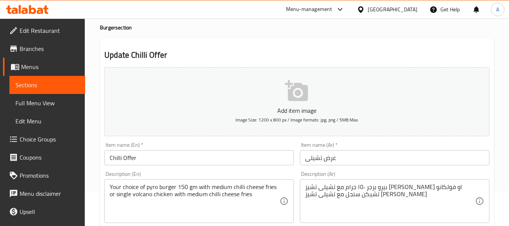
scroll to position [0, 0]
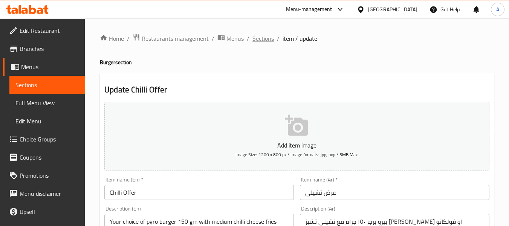
click at [257, 34] on span "Sections" at bounding box center [262, 38] width 21 height 9
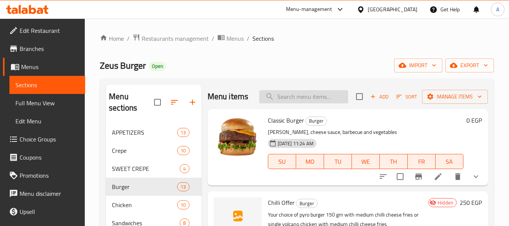
click at [295, 99] on input "search" at bounding box center [303, 96] width 89 height 13
paste input "عرض زيوس بوم"
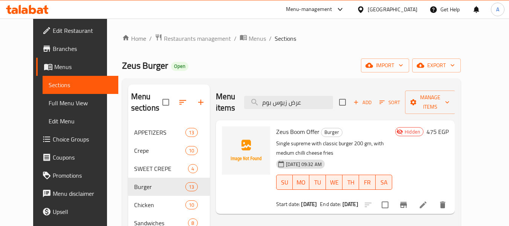
type input "عرض زيوس بوم"
click at [434, 198] on li at bounding box center [423, 205] width 21 height 14
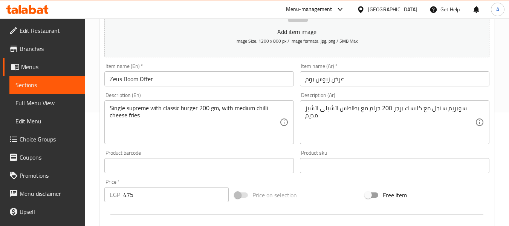
scroll to position [113, 0]
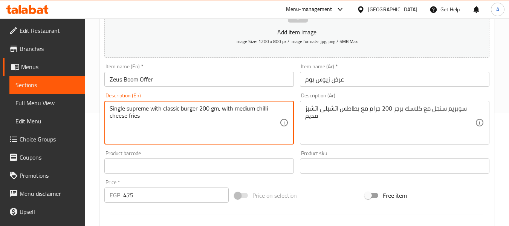
click at [136, 111] on textarea "Single supreme with classic burger 200 gm, with medium chilli cheese fries" at bounding box center [195, 123] width 170 height 36
type textarea "Single supreme with classic burger 200 gm, with medium chilli cheese fries"
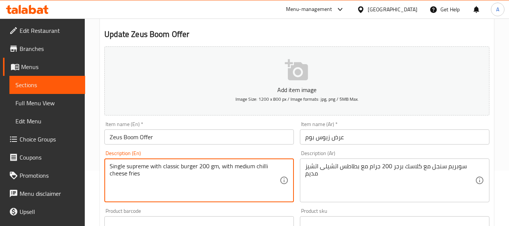
scroll to position [0, 0]
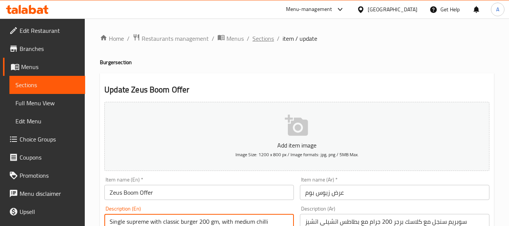
click at [261, 34] on span "Sections" at bounding box center [262, 38] width 21 height 9
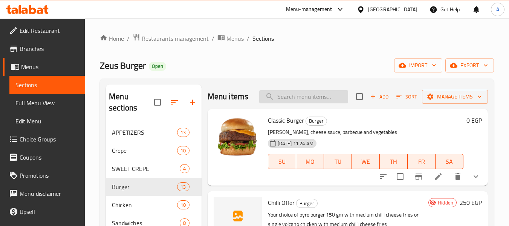
click at [300, 99] on input "search" at bounding box center [303, 96] width 89 height 13
paste input "عرض البفة"
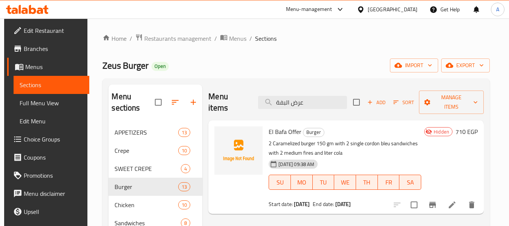
type input "عرض البفة"
click at [451, 198] on li at bounding box center [452, 205] width 21 height 14
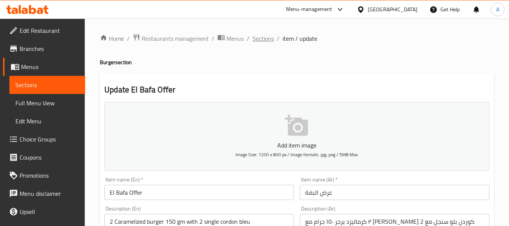
click at [267, 39] on span "Sections" at bounding box center [262, 38] width 21 height 9
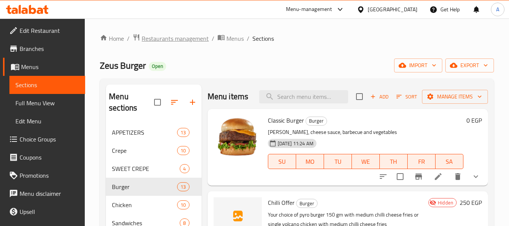
click at [197, 38] on span "Restaurants management" at bounding box center [175, 38] width 67 height 9
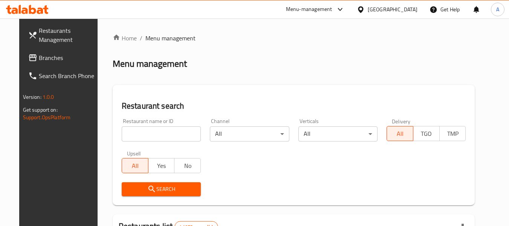
click at [37, 12] on icon at bounding box center [40, 11] width 6 height 6
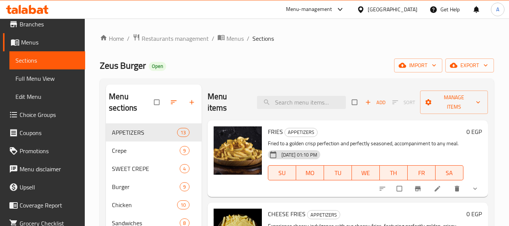
scroll to position [54, 0]
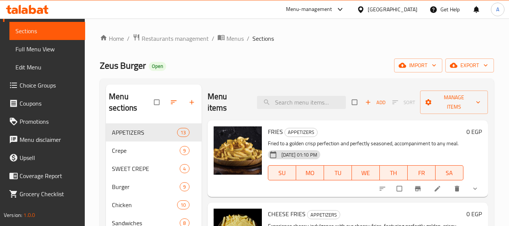
click at [50, 53] on span "Full Menu View" at bounding box center [47, 48] width 64 height 9
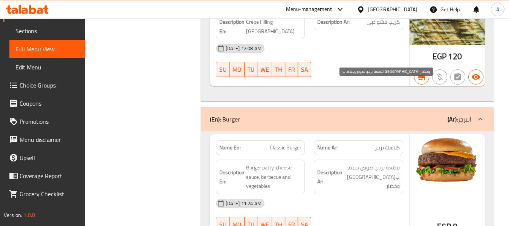
scroll to position [3649, 0]
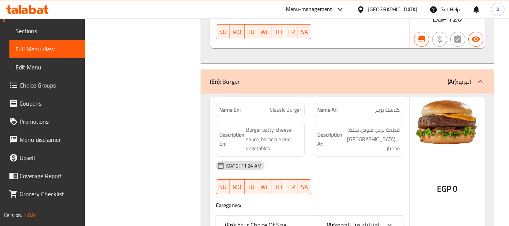
click at [364, 219] on span "إختيارك من الحجم:" at bounding box center [359, 224] width 44 height 11
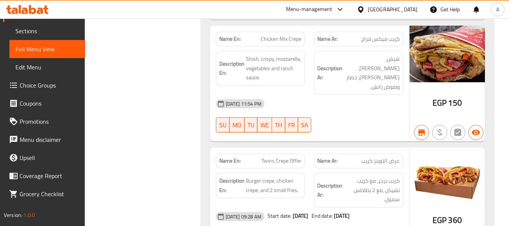
scroll to position [3536, 0]
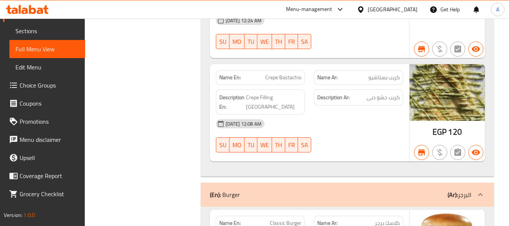
click at [281, 219] on span "Classic Burger" at bounding box center [286, 223] width 32 height 8
copy span "Classic Burger"
click at [281, 219] on span "Classic Burger" at bounding box center [286, 223] width 32 height 8
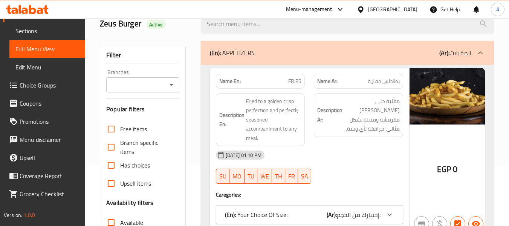
scroll to position [104, 0]
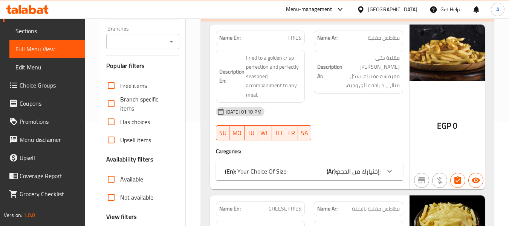
click at [368, 171] on span "إختيارك من الحجم:" at bounding box center [359, 170] width 44 height 11
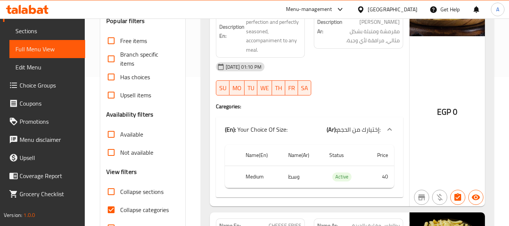
scroll to position [66, 0]
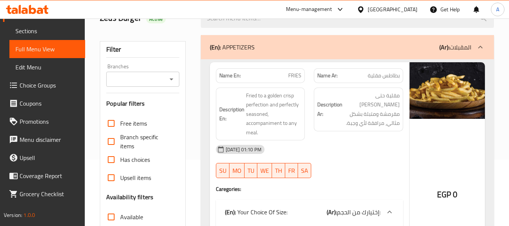
click at [371, 73] on span "بطاطس مقلية" at bounding box center [384, 76] width 32 height 8
copy span "بطاطس مقلية"
click at [371, 73] on span "بطاطس مقلية" at bounding box center [384, 76] width 32 height 8
click at [374, 77] on span "بطاطس مقلية" at bounding box center [384, 76] width 32 height 8
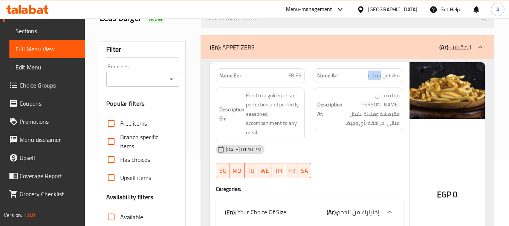
click at [374, 77] on span "بطاطس مقلية" at bounding box center [384, 76] width 32 height 8
click at [361, 151] on div "[DATE] 01:10 PM" at bounding box center [309, 149] width 196 height 18
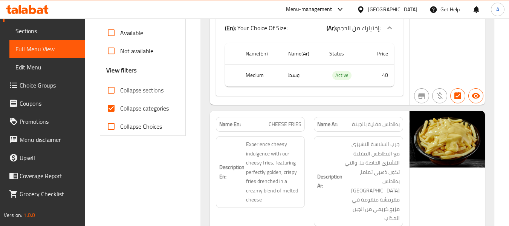
scroll to position [255, 0]
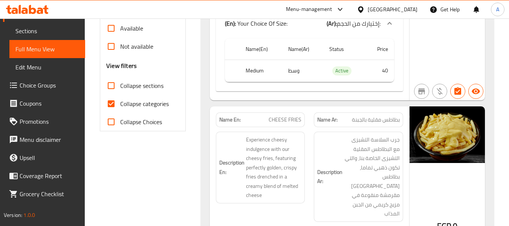
click at [367, 121] on span "بطاطس مقلية بالجبنة" at bounding box center [376, 120] width 48 height 8
copy span "بالجبنة"
click at [367, 121] on span "بطاطس مقلية بالجبنة" at bounding box center [376, 120] width 48 height 8
click at [389, 88] on div "Name(En) Name(Ar) Status Price Medium وسط Active 40" at bounding box center [309, 63] width 187 height 56
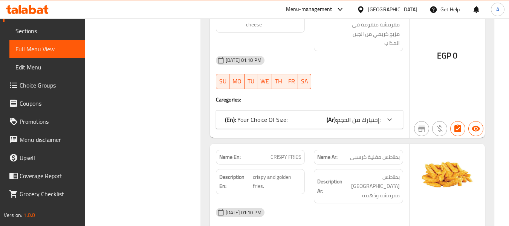
scroll to position [452, 0]
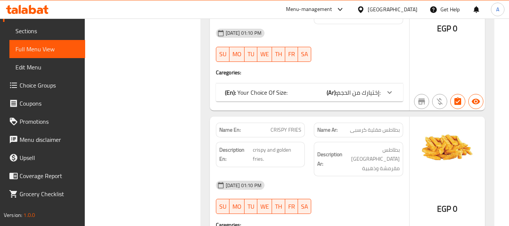
click at [372, 126] on span "بطاطس مقلية كرسبى" at bounding box center [375, 130] width 50 height 8
copy span "بطاطس مقلية كرسبى"
click at [372, 126] on span "بطاطس مقلية كرسبى" at bounding box center [375, 130] width 50 height 8
click at [351, 176] on div "03-11-2024 01:10 PM SU MO TU WE TH FR SA" at bounding box center [309, 197] width 196 height 42
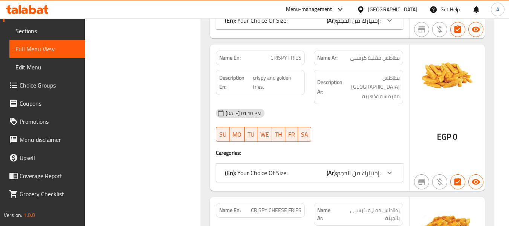
scroll to position [565, 0]
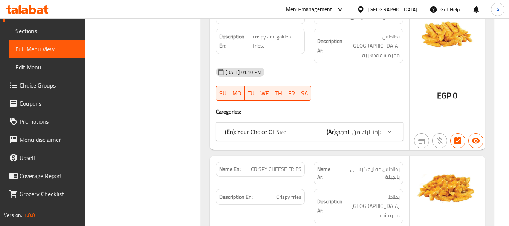
click at [375, 165] on span "بطاطس مقلية كرسبى بالجبنة" at bounding box center [368, 173] width 63 height 16
copy span "بطاطس مقلية كرسبى بالجبنة"
click at [375, 165] on span "بطاطس مقلية كرسبى بالجبنة" at bounding box center [368, 173] width 63 height 16
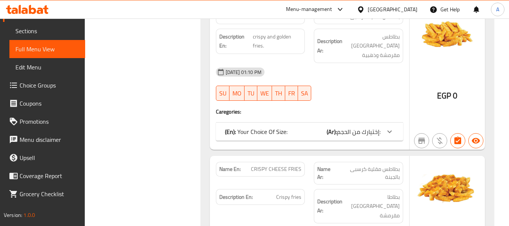
click at [368, 108] on h4 "Caregories:" at bounding box center [309, 112] width 187 height 8
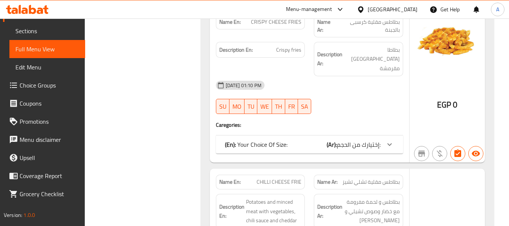
scroll to position [716, 0]
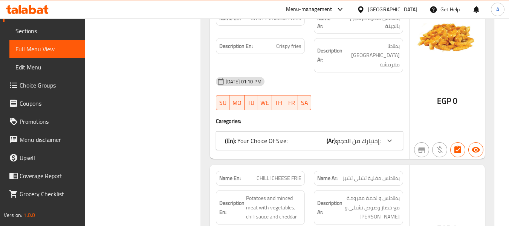
click at [373, 174] on span "بطاطس مقلية تشلي تشيز" at bounding box center [370, 178] width 57 height 8
copy span "بطاطس مقلية تشلي تشيز"
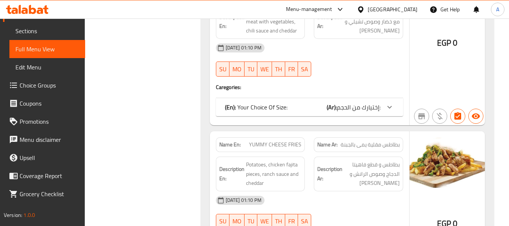
scroll to position [904, 0]
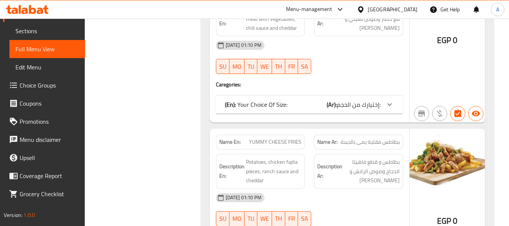
click at [376, 134] on div "Name Ar: بطاطس مقلية يمى بالجبنة" at bounding box center [358, 141] width 89 height 15
click at [378, 138] on span "بطاطس مقلية يمى بالجبنة" at bounding box center [370, 142] width 59 height 8
copy span "مقلية"
click at [378, 138] on span "بطاطس مقلية يمى بالجبنة" at bounding box center [370, 142] width 59 height 8
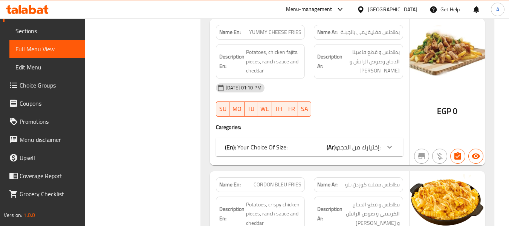
scroll to position [1017, 0]
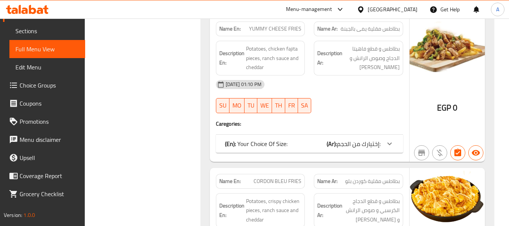
click at [363, 177] on span "بطاطس مقلية كوردن بلو" at bounding box center [372, 181] width 55 height 8
copy span "بطاطس مقلية كوردن بلو"
click at [363, 177] on span "بطاطس مقلية كوردن بلو" at bounding box center [372, 181] width 55 height 8
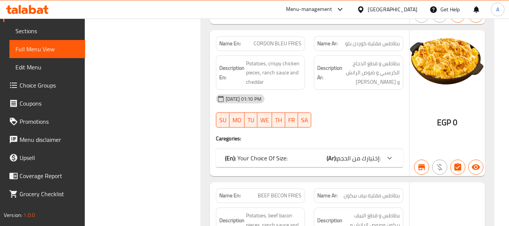
scroll to position [1168, 0]
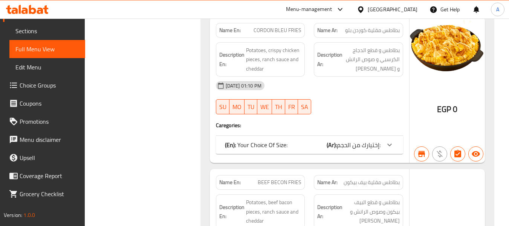
click at [367, 178] on span "بطاطس مقلية بيف بيكون" at bounding box center [372, 182] width 56 height 8
copy span "بطاطس مقلية بيف بيكون"
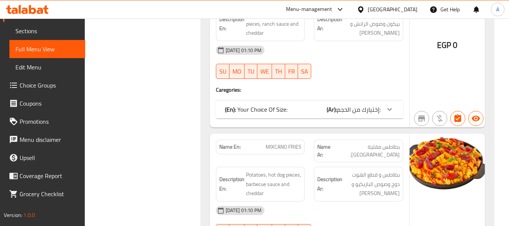
scroll to position [1356, 0]
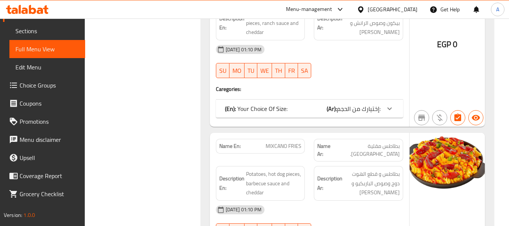
click at [370, 161] on div "Description Ar: بطاطس و قطع الهوت دوج وصوص الباربكيو و الشيدر" at bounding box center [358, 183] width 98 height 44
click at [374, 142] on span "بطاطس مقلية مكسكانو." at bounding box center [366, 150] width 66 height 16
copy span "بطاطس مقلية مكسكانو."
click at [374, 142] on span "بطاطس مقلية مكسكانو." at bounding box center [366, 150] width 66 height 16
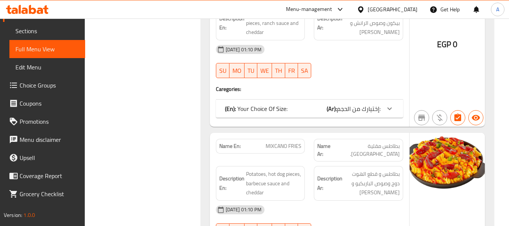
click at [411, 173] on div "EGP 0" at bounding box center [447, 210] width 75 height 154
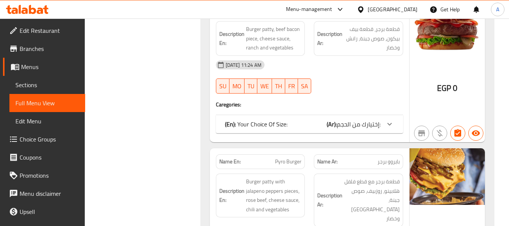
scroll to position [4238, 0]
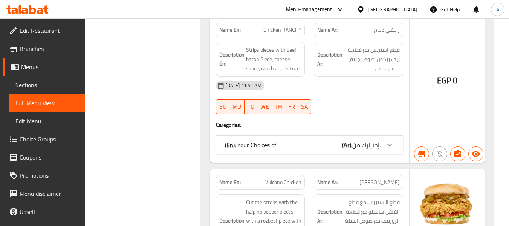
scroll to position [6065, 0]
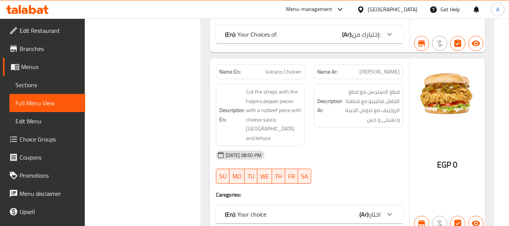
click at [359, 209] on div "(En): Your choice (Ar): اختار" at bounding box center [303, 213] width 156 height 9
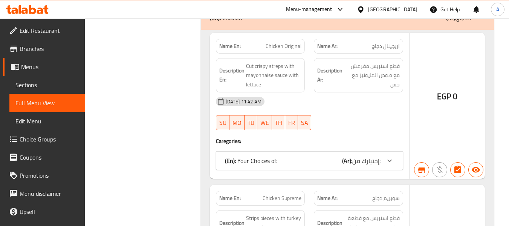
scroll to position [5486, 0]
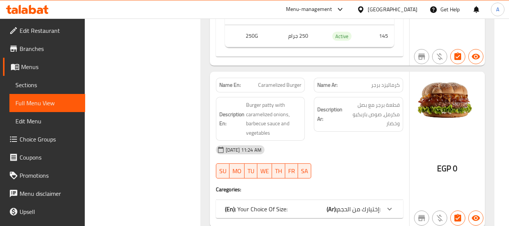
scroll to position [3998, 0]
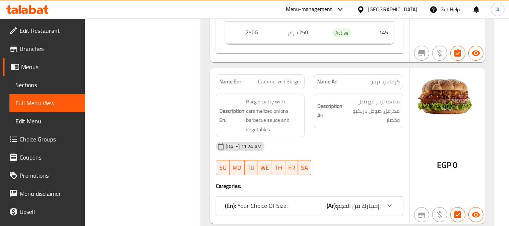
click at [361, 200] on span "إختيارك من الحجم:" at bounding box center [359, 205] width 44 height 11
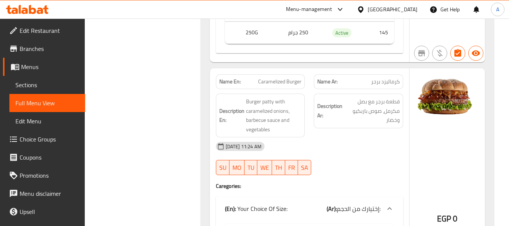
scroll to position [1039, 0]
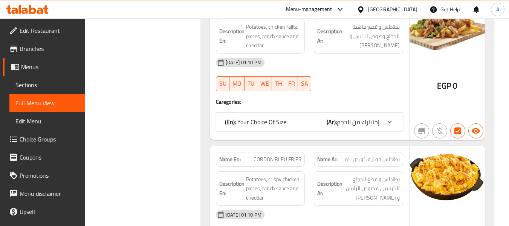
click at [283, 155] on span "CORDON BLEU FRIES" at bounding box center [278, 159] width 48 height 8
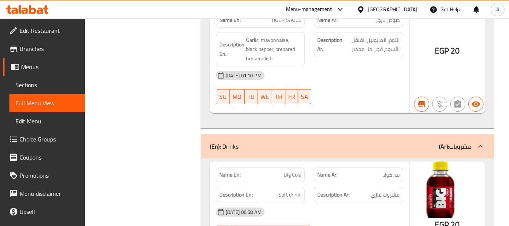
scroll to position [3152, 0]
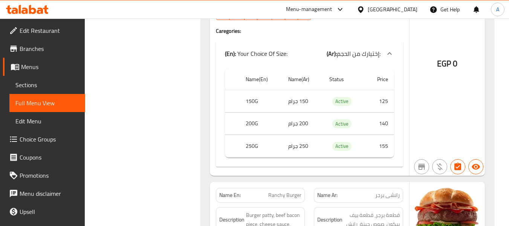
scroll to position [4305, 0]
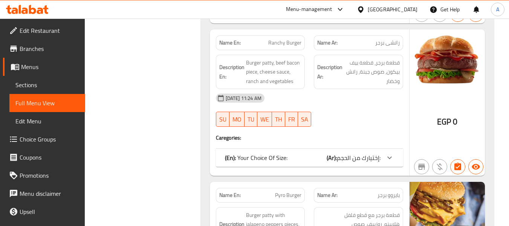
click at [293, 191] on span "Pyro Burger" at bounding box center [288, 195] width 26 height 8
click at [290, 188] on div "Name En: Pyro Burger" at bounding box center [260, 195] width 89 height 15
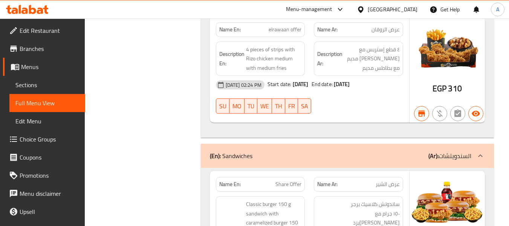
scroll to position [5556, 0]
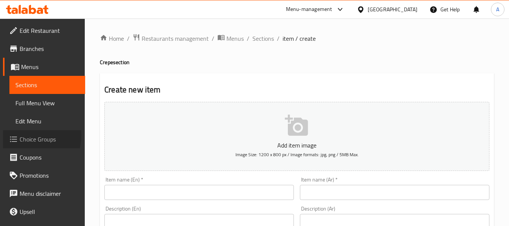
click at [28, 135] on span "Choice Groups" at bounding box center [50, 138] width 60 height 9
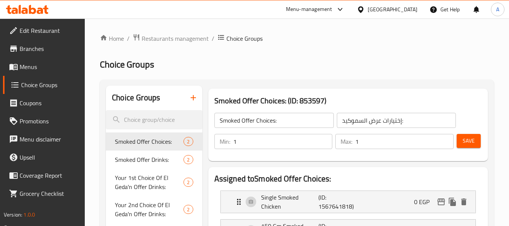
click at [193, 98] on icon "button" at bounding box center [193, 97] width 5 height 5
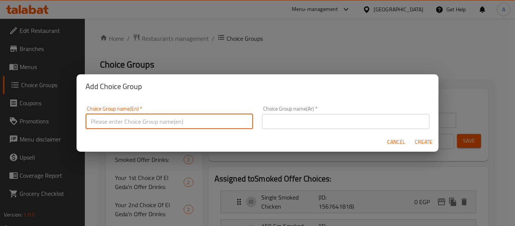
click at [140, 122] on input "text" at bounding box center [169, 121] width 167 height 15
click at [141, 118] on input "Choice Of Pasta" at bounding box center [169, 121] width 167 height 15
type input "Choice Of"
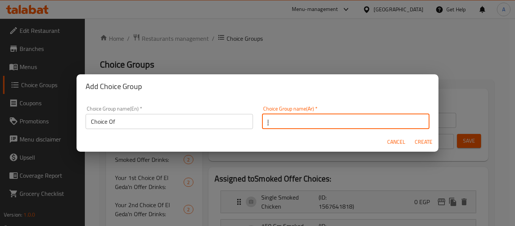
type input "إختيارك من"
click at [423, 138] on span "Create" at bounding box center [423, 141] width 18 height 9
type input "Choice Of"
type input "إختيارك من"
type input "0"
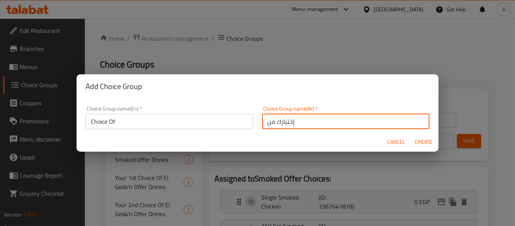
type input "0"
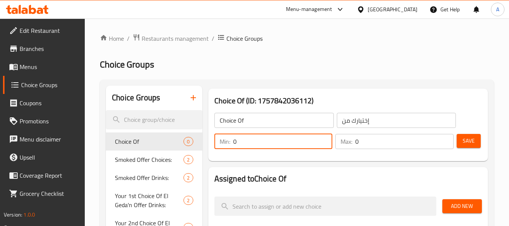
drag, startPoint x: 244, startPoint y: 141, endPoint x: 223, endPoint y: 143, distance: 21.2
click at [223, 143] on div "Min: 0 ​" at bounding box center [273, 141] width 118 height 15
type input "1"
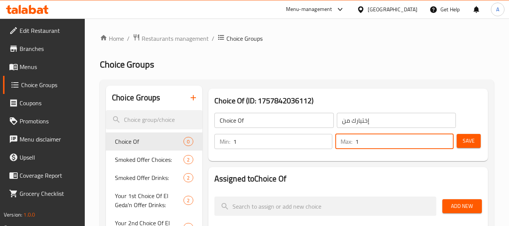
drag, startPoint x: 363, startPoint y: 145, endPoint x: 348, endPoint y: 144, distance: 14.7
click at [348, 144] on div "Max: 1 ​" at bounding box center [394, 141] width 118 height 15
type input "1"
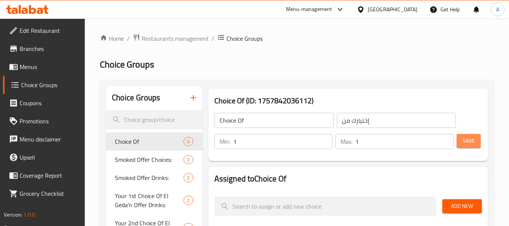
click at [465, 139] on span "Save" at bounding box center [469, 140] width 12 height 9
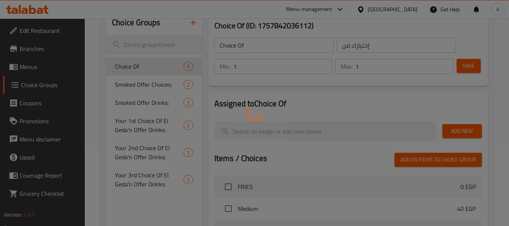
scroll to position [75, 0]
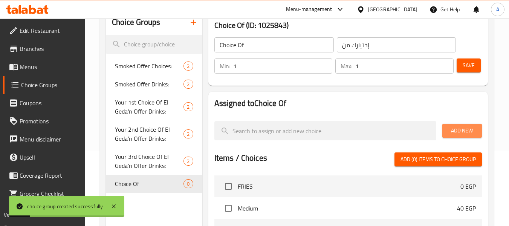
click at [463, 128] on span "Add New" at bounding box center [462, 130] width 28 height 9
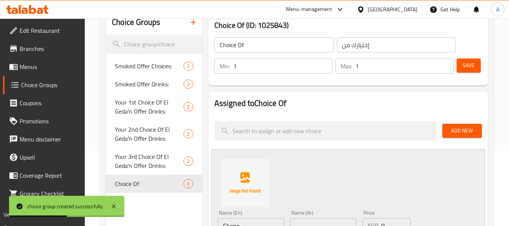
drag, startPoint x: 464, startPoint y: 135, endPoint x: 453, endPoint y: 134, distance: 10.6
click at [464, 135] on button "Add New" at bounding box center [462, 131] width 40 height 14
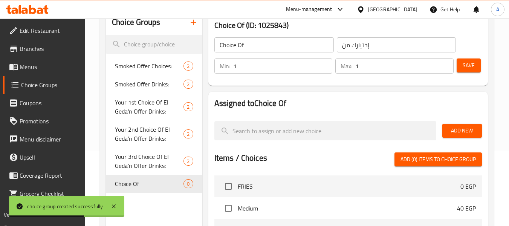
click at [469, 139] on div "Add New" at bounding box center [462, 130] width 46 height 25
click at [466, 131] on span "Add New" at bounding box center [462, 130] width 28 height 9
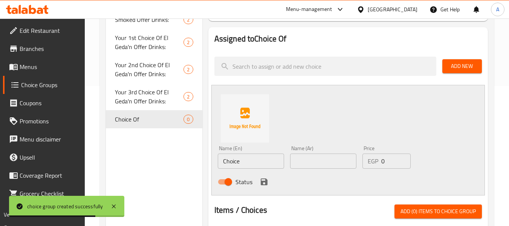
scroll to position [151, 0]
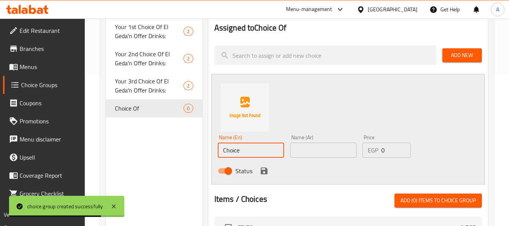
click at [258, 156] on input "Choice" at bounding box center [251, 149] width 66 height 15
paste input "pyro burger"
click at [253, 151] on input "pyro burger" at bounding box center [251, 149] width 66 height 15
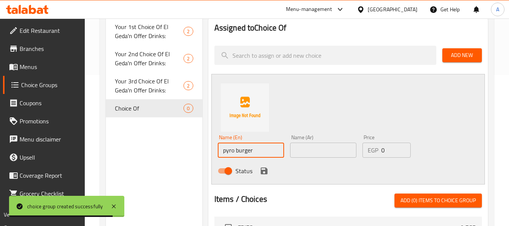
click at [253, 151] on input "pyro burger" at bounding box center [251, 149] width 66 height 15
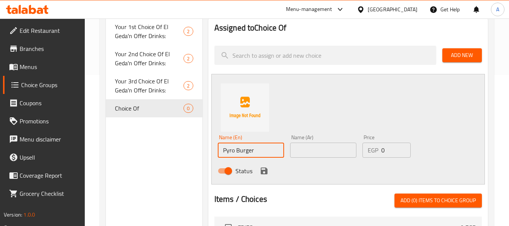
paste input "pyro burger 150 gm with medium chilli cheese fries"
type input "pyro burger 150 gm with medium chilli cheese fries"
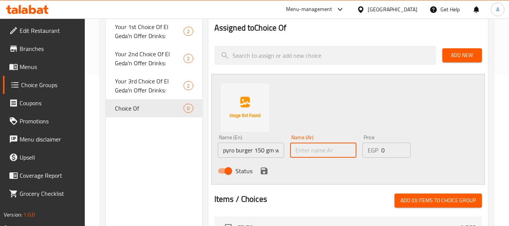
click at [307, 147] on input "text" at bounding box center [323, 149] width 66 height 15
paste input "بيرو برجر ١٥٠ جرام مع تشيلى تشيز [PERSON_NAME]"
type input "بيرو برجر ١٥٠ جرام مع تشيلى تشيز [PERSON_NAME]"
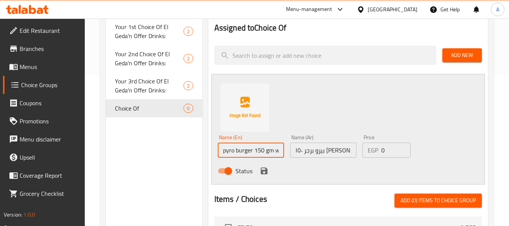
click at [257, 146] on input "pyro burger 150 gm with medium chilli cheese fries" at bounding box center [251, 149] width 66 height 15
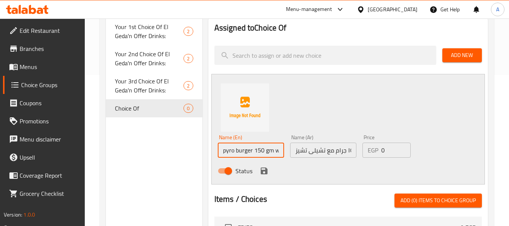
type input "Pyro Burger 150 Gm with Medium Chilli Cheese Fries"
click at [264, 173] on icon "save" at bounding box center [264, 170] width 7 height 7
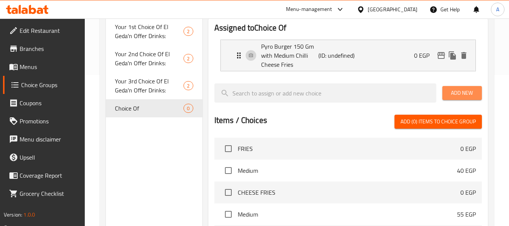
click at [461, 90] on span "Add New" at bounding box center [462, 92] width 28 height 9
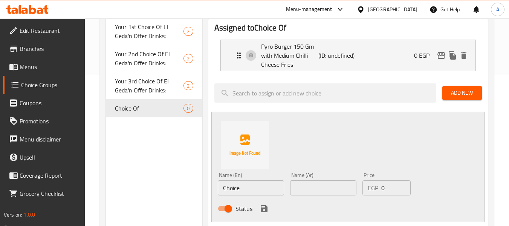
click at [313, 181] on input "text" at bounding box center [323, 187] width 66 height 15
paste input "[PERSON_NAME] سنجل مع [PERSON_NAME]"
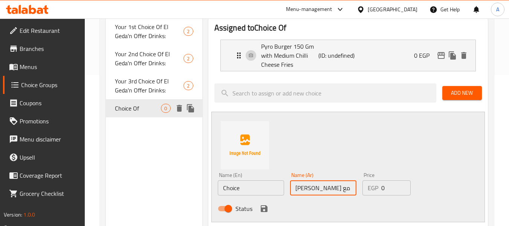
scroll to position [0, 66]
type input "[PERSON_NAME] سنجل مع [PERSON_NAME]"
click at [233, 182] on input "Choice" at bounding box center [251, 187] width 66 height 15
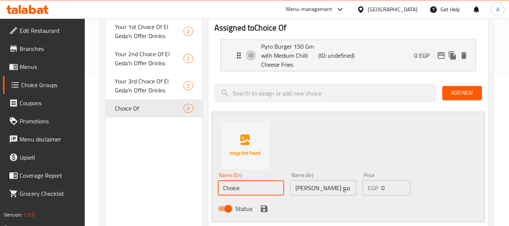
click at [233, 182] on input "Choice" at bounding box center [251, 187] width 66 height 15
paste input "single volcano chicken with medium chilli cheese fries"
click at [249, 186] on input "single volcano chicken with medium chilli cheese fries" at bounding box center [251, 187] width 66 height 15
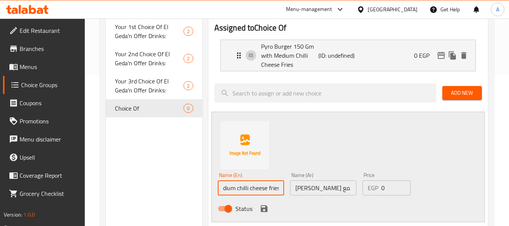
click at [249, 186] on input "single volcano chicken with medium chilli cheese fries" at bounding box center [251, 187] width 66 height 15
type input "Single Volcano Chicken with Medium Chilli Cheese Fries"
click at [266, 209] on icon "save" at bounding box center [264, 208] width 7 height 7
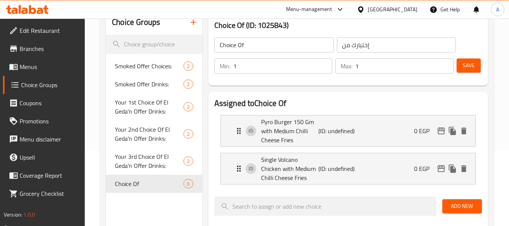
scroll to position [38, 0]
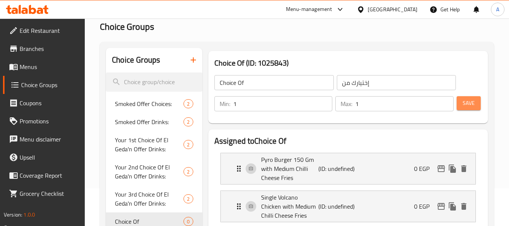
click at [472, 101] on span "Save" at bounding box center [469, 102] width 12 height 9
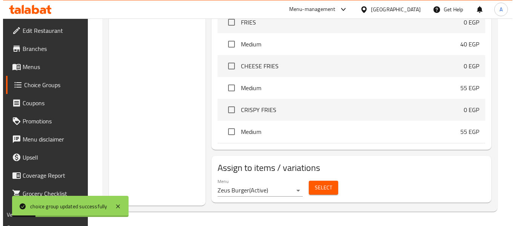
scroll to position [315, 0]
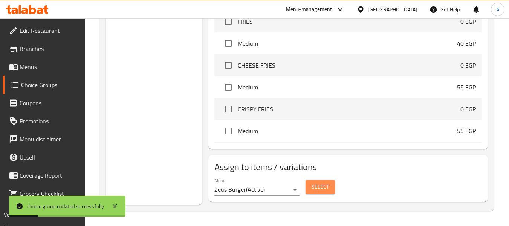
click at [310, 186] on button "Select" at bounding box center [320, 187] width 29 height 14
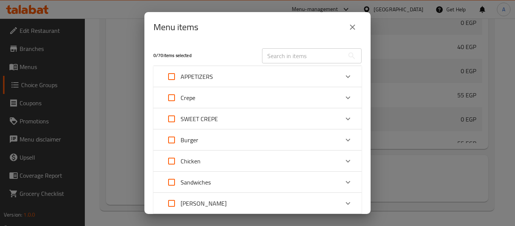
click at [284, 58] on input "text" at bounding box center [303, 55] width 82 height 15
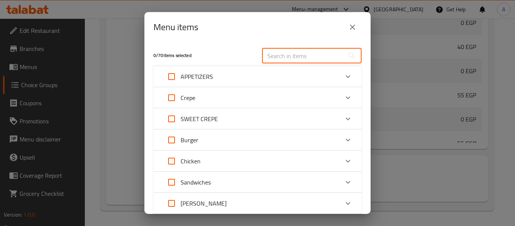
paste input "Chilli Offer"
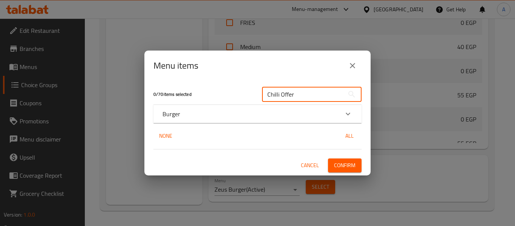
type input "Chilli Offer"
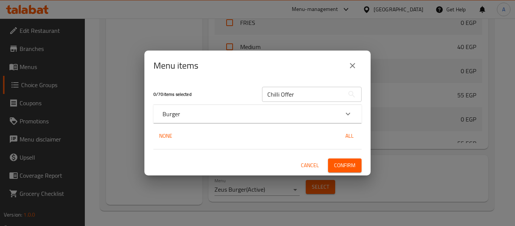
click at [187, 123] on div "0 / 70 items selected Chilli Offer ​ Burger Chilli Offer 250 EGP None All Cance…" at bounding box center [257, 128] width 226 height 94
click at [191, 116] on div "Burger" at bounding box center [250, 113] width 176 height 9
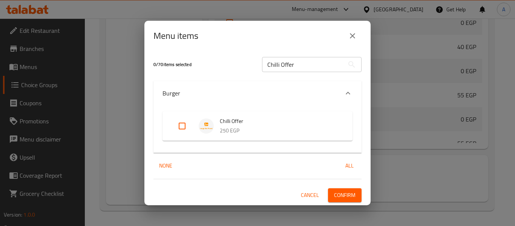
click at [177, 128] on input "Expand" at bounding box center [182, 126] width 18 height 18
checkbox input "true"
click at [345, 197] on span "Confirm" at bounding box center [344, 194] width 21 height 9
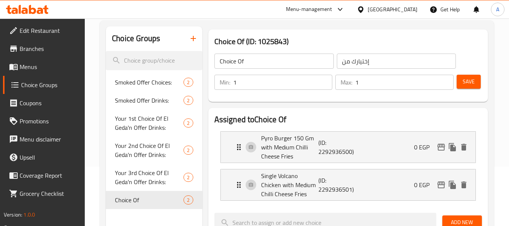
scroll to position [0, 0]
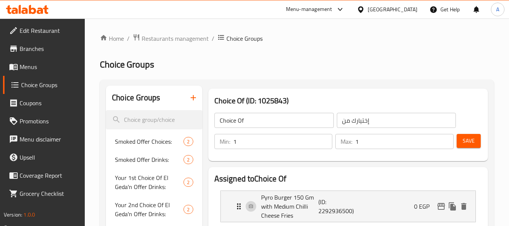
click at [57, 46] on span "Branches" at bounding box center [50, 48] width 60 height 9
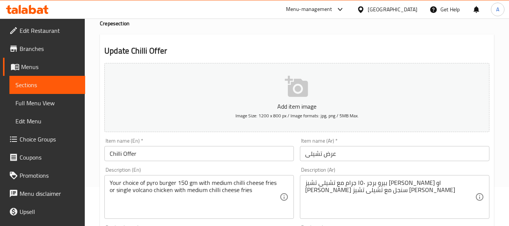
scroll to position [75, 0]
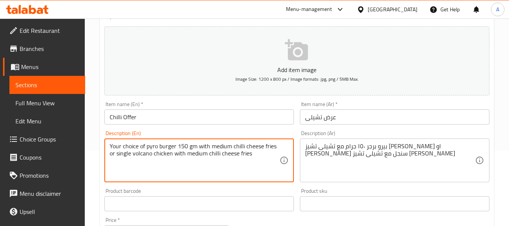
drag, startPoint x: 146, startPoint y: 148, endPoint x: 176, endPoint y: 148, distance: 30.1
click at [191, 159] on textarea "Your choice of pyro burger 150 gm with medium chilli cheese fries or single vol…" at bounding box center [195, 160] width 170 height 36
drag, startPoint x: 146, startPoint y: 147, endPoint x: 275, endPoint y: 142, distance: 129.3
click at [275, 142] on textarea "Your choice of pyro burger 150 gm with medium chilli cheese fries or single vol…" at bounding box center [195, 160] width 170 height 36
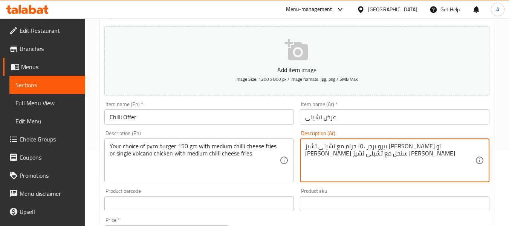
drag, startPoint x: 459, startPoint y: 150, endPoint x: 408, endPoint y: 155, distance: 50.7
click at [384, 163] on textarea "بيرو برجر ١٥٠ جرام مع تشيلى تشيز [PERSON_NAME] او فولكانو تشيكن سنجل مع تشيلى ت…" at bounding box center [390, 160] width 170 height 36
drag, startPoint x: 350, startPoint y: 146, endPoint x: 459, endPoint y: 147, distance: 109.3
click at [459, 147] on textarea "بيرو برجر ١٥٠ جرام مع تشيلى تشيز [PERSON_NAME] او فولكانو تشيكن سنجل مع تشيلى ت…" at bounding box center [390, 160] width 170 height 36
drag, startPoint x: 343, startPoint y: 148, endPoint x: 310, endPoint y: 154, distance: 33.0
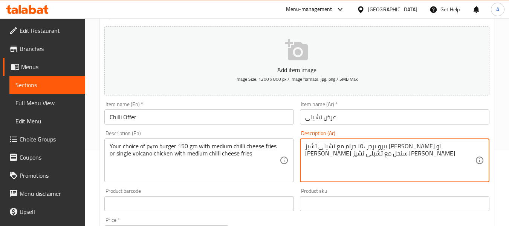
click at [310, 154] on textarea "بيرو برجر ١٥٠ جرام مع تشيلى تشيز [PERSON_NAME] او فولكانو تشيكن سنجل مع تشيلى ت…" at bounding box center [390, 160] width 170 height 36
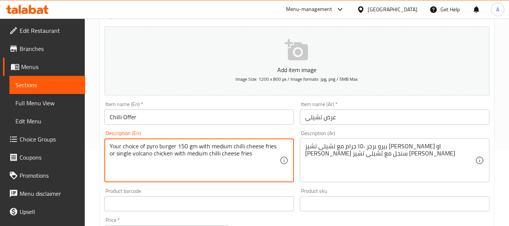
click at [117, 155] on textarea "Your choice of pyro burger 150 gm with medium chilli cheese fries or single vol…" at bounding box center [195, 160] width 170 height 36
drag, startPoint x: 116, startPoint y: 165, endPoint x: 116, endPoint y: 160, distance: 4.6
click at [116, 165] on textarea "Your choice of pyro burger 150 gm with medium chilli cheese fries or single vol…" at bounding box center [195, 160] width 170 height 36
drag, startPoint x: 116, startPoint y: 156, endPoint x: 255, endPoint y: 157, distance: 138.6
click at [255, 157] on textarea "Your choice of pyro burger 150 gm with medium chilli cheese fries or single vol…" at bounding box center [195, 160] width 170 height 36
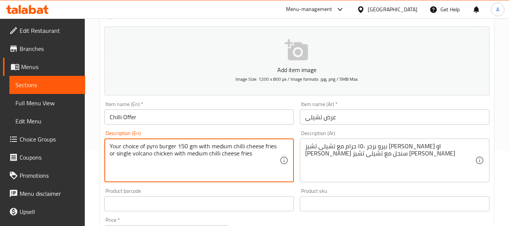
click at [174, 122] on input "Chilli Offer" at bounding box center [198, 116] width 189 height 15
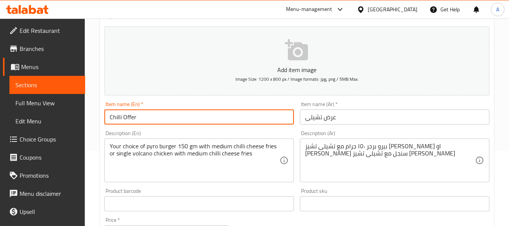
click at [174, 122] on input "Chilli Offer" at bounding box center [198, 116] width 189 height 15
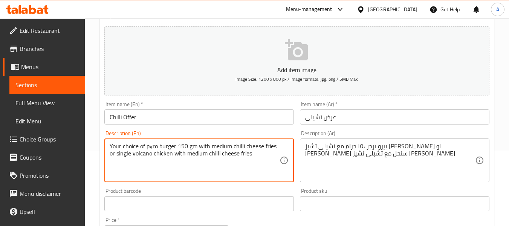
drag, startPoint x: 174, startPoint y: 153, endPoint x: 254, endPoint y: 151, distance: 79.1
click at [254, 151] on textarea "Your choice of pyro burger 150 gm with medium chilli cheese fries or single vol…" at bounding box center [195, 160] width 170 height 36
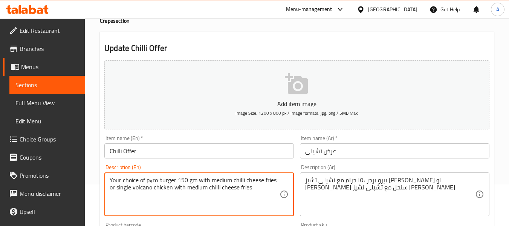
scroll to position [0, 0]
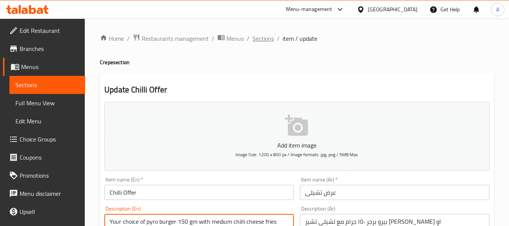
click at [270, 40] on span "Sections" at bounding box center [262, 38] width 21 height 9
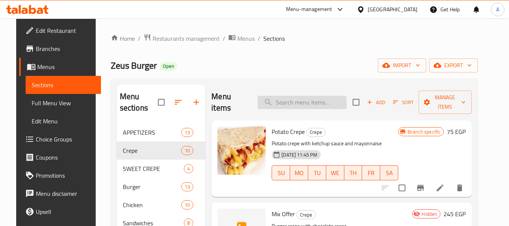
click at [301, 101] on input "search" at bounding box center [302, 102] width 89 height 13
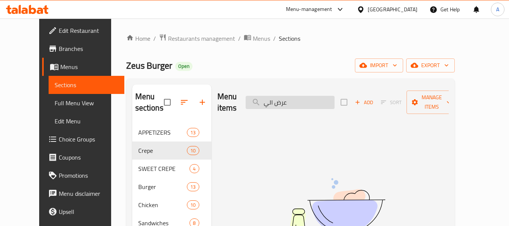
click at [311, 98] on input "عرض الي" at bounding box center [290, 102] width 89 height 13
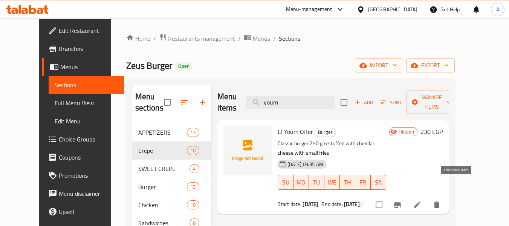
type input "youm"
click at [422, 200] on icon at bounding box center [417, 204] width 9 height 9
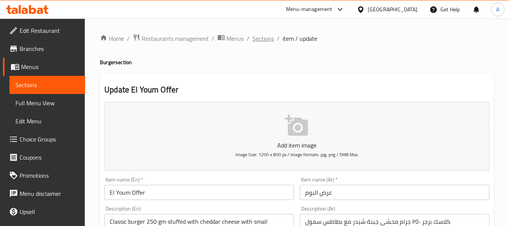
click at [263, 41] on span "Sections" at bounding box center [262, 38] width 21 height 9
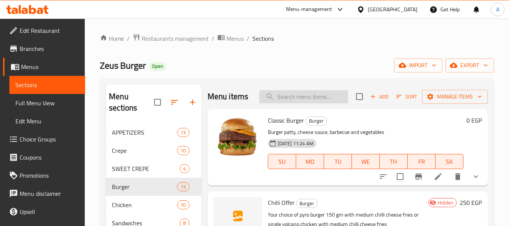
click at [287, 100] on input "search" at bounding box center [303, 96] width 89 height 13
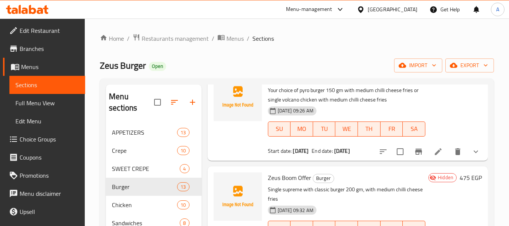
scroll to position [113, 0]
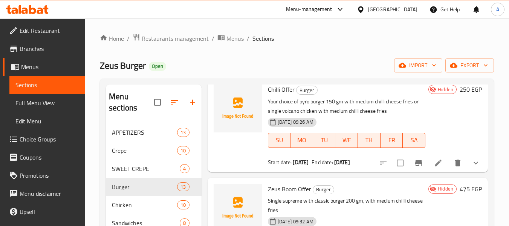
click at [434, 167] on icon at bounding box center [438, 162] width 9 height 9
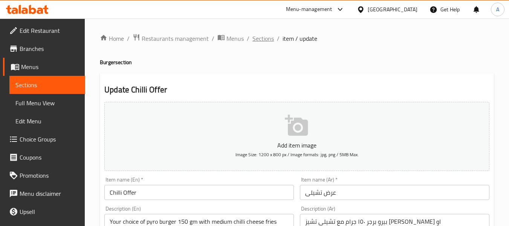
click at [262, 37] on span "Sections" at bounding box center [262, 38] width 21 height 9
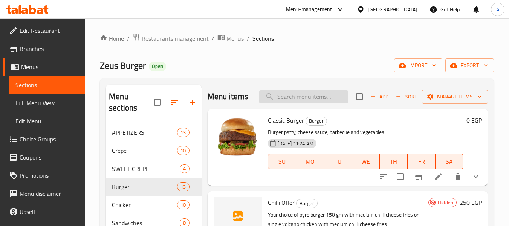
click at [324, 103] on input "search" at bounding box center [303, 96] width 89 height 13
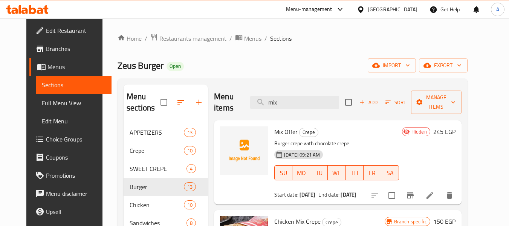
type input "mix"
click at [434, 195] on icon at bounding box center [429, 195] width 9 height 9
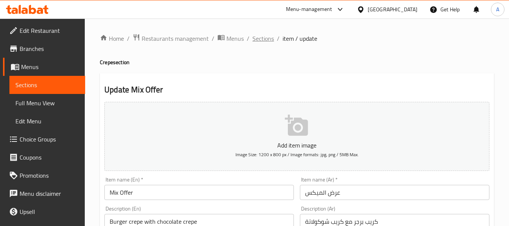
click at [268, 38] on span "Sections" at bounding box center [262, 38] width 21 height 9
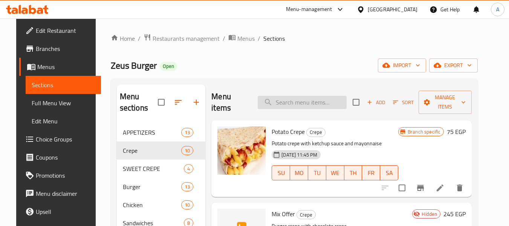
click at [295, 102] on input "search" at bounding box center [302, 102] width 89 height 13
paste input "زيوس بوم"
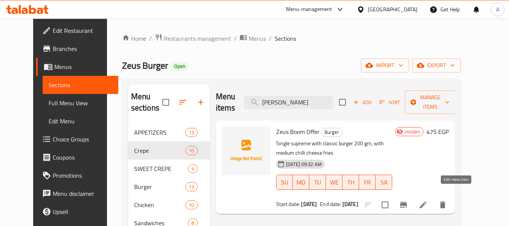
type input "زيوس بوم"
click at [428, 200] on icon at bounding box center [423, 204] width 9 height 9
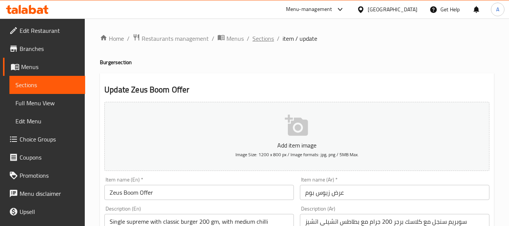
click at [255, 35] on span "Sections" at bounding box center [262, 38] width 21 height 9
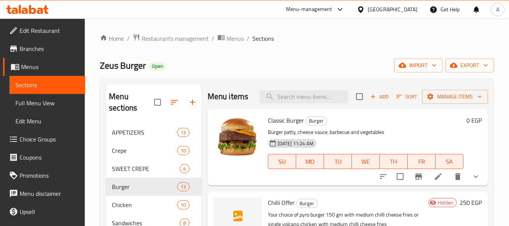
click at [300, 109] on div "Menu items Add Sort Manage items" at bounding box center [348, 96] width 280 height 24
click at [301, 103] on input "search" at bounding box center [303, 96] width 89 height 13
paste input "عرض البفة"
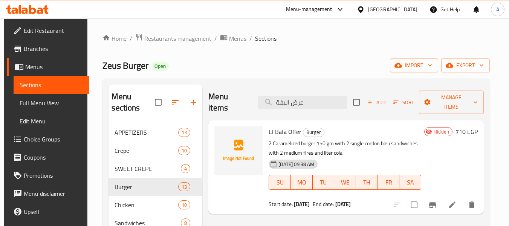
type input "عرض البفة"
click at [454, 198] on li at bounding box center [452, 205] width 21 height 14
